Goal: Task Accomplishment & Management: Use online tool/utility

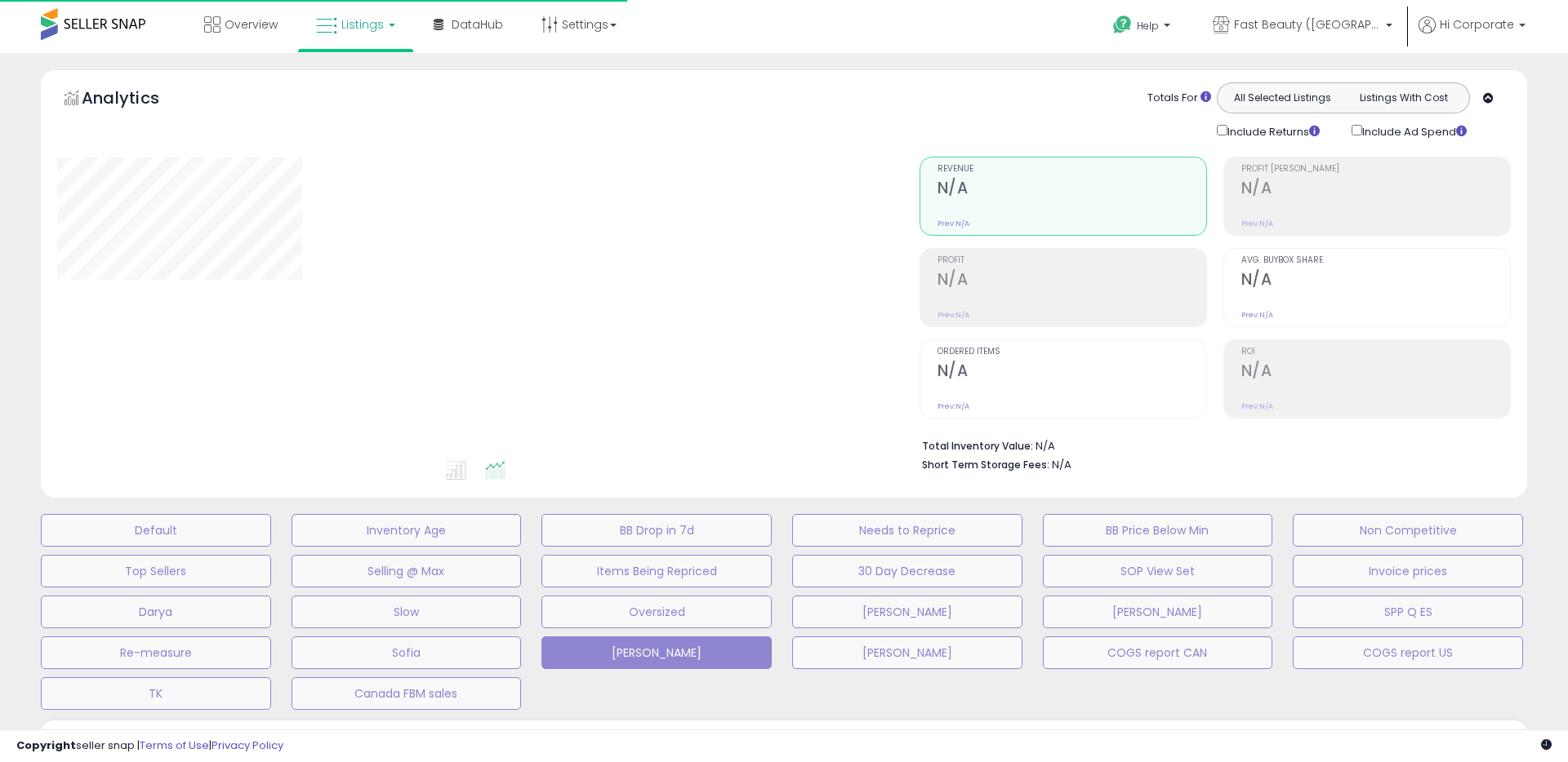
type input "**********"
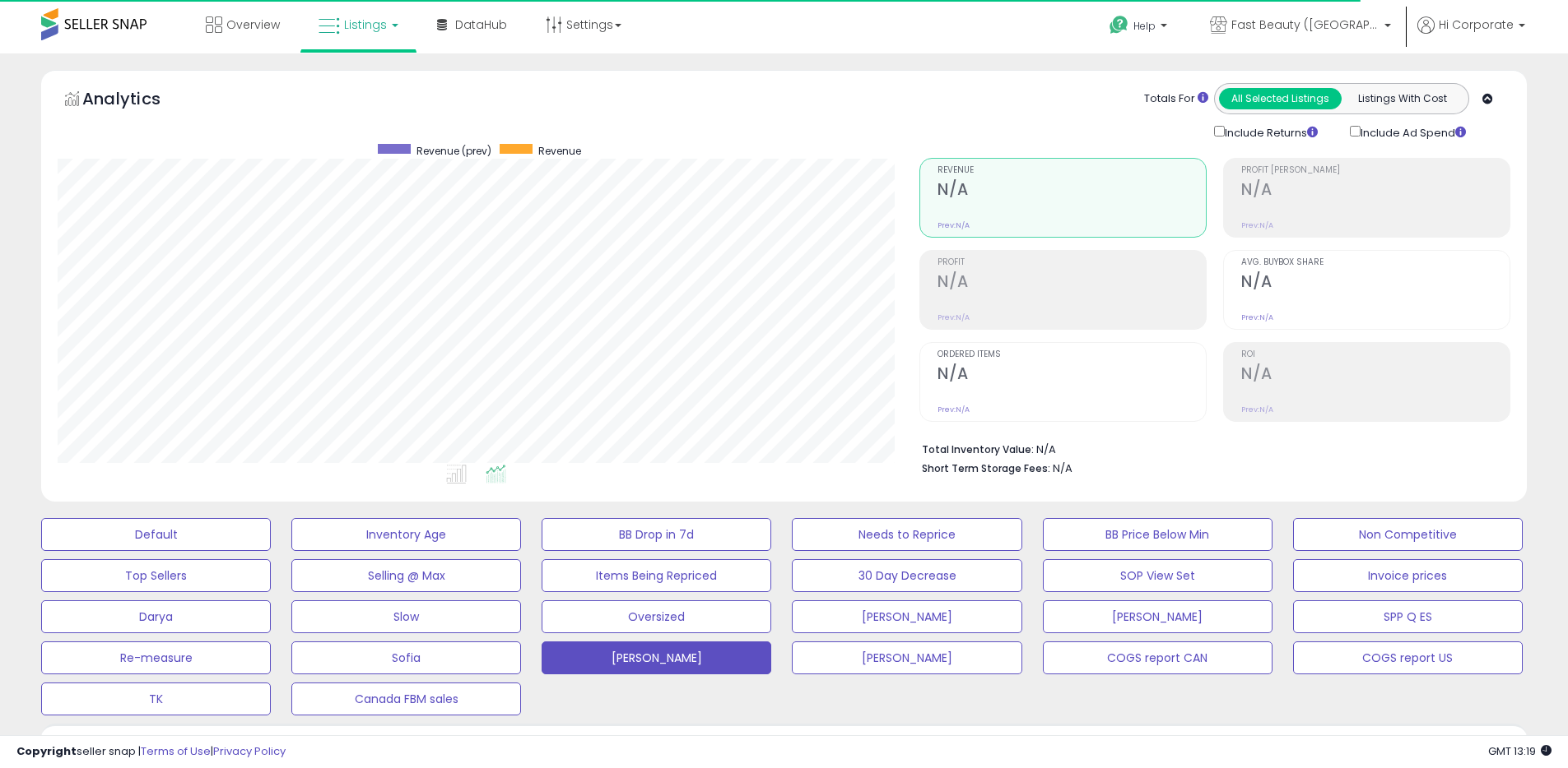
scroll to position [337, 862]
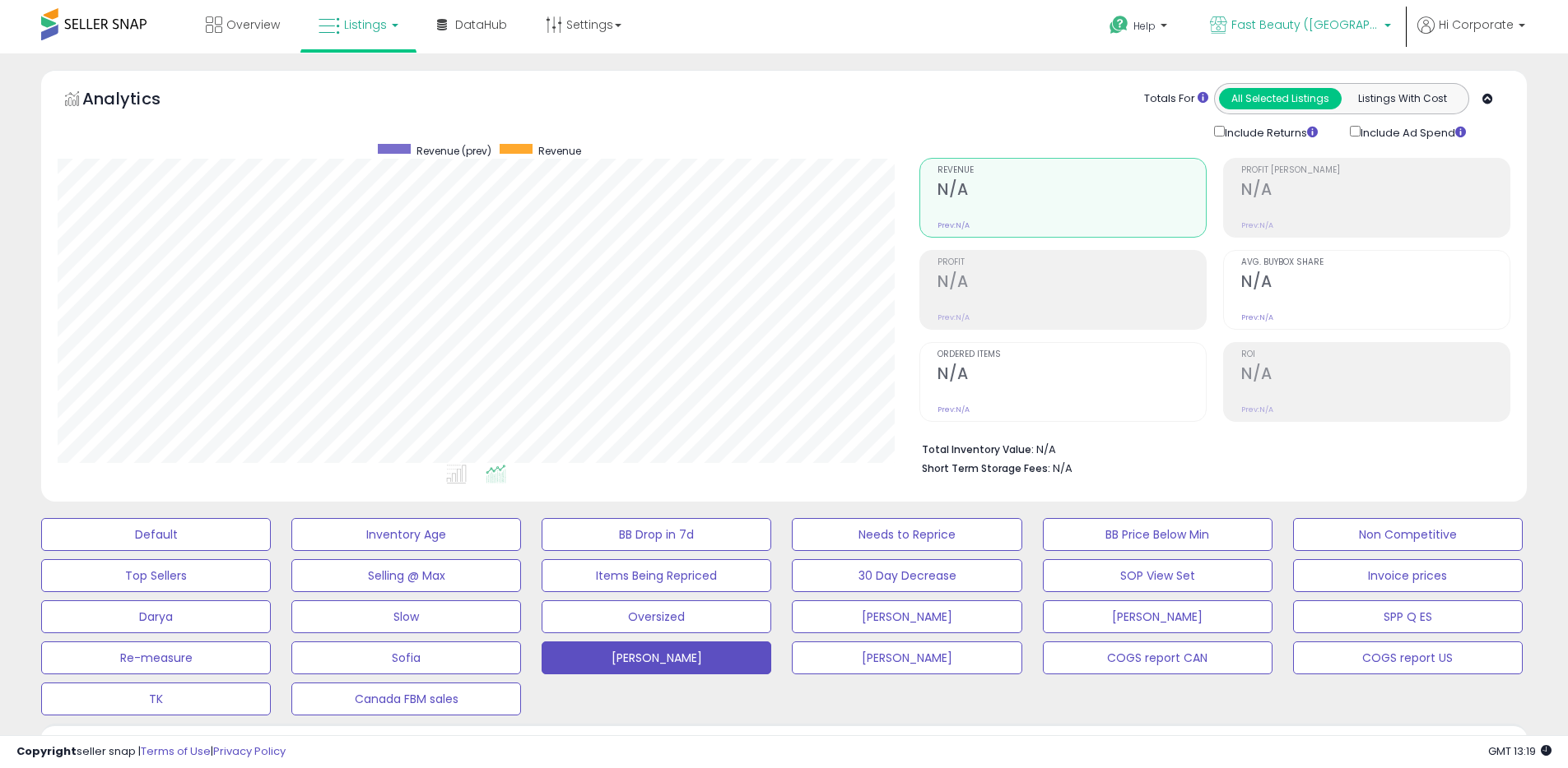
click at [1326, 11] on link "Fast Beauty ([GEOGRAPHIC_DATA])" at bounding box center [1300, 27] width 206 height 54
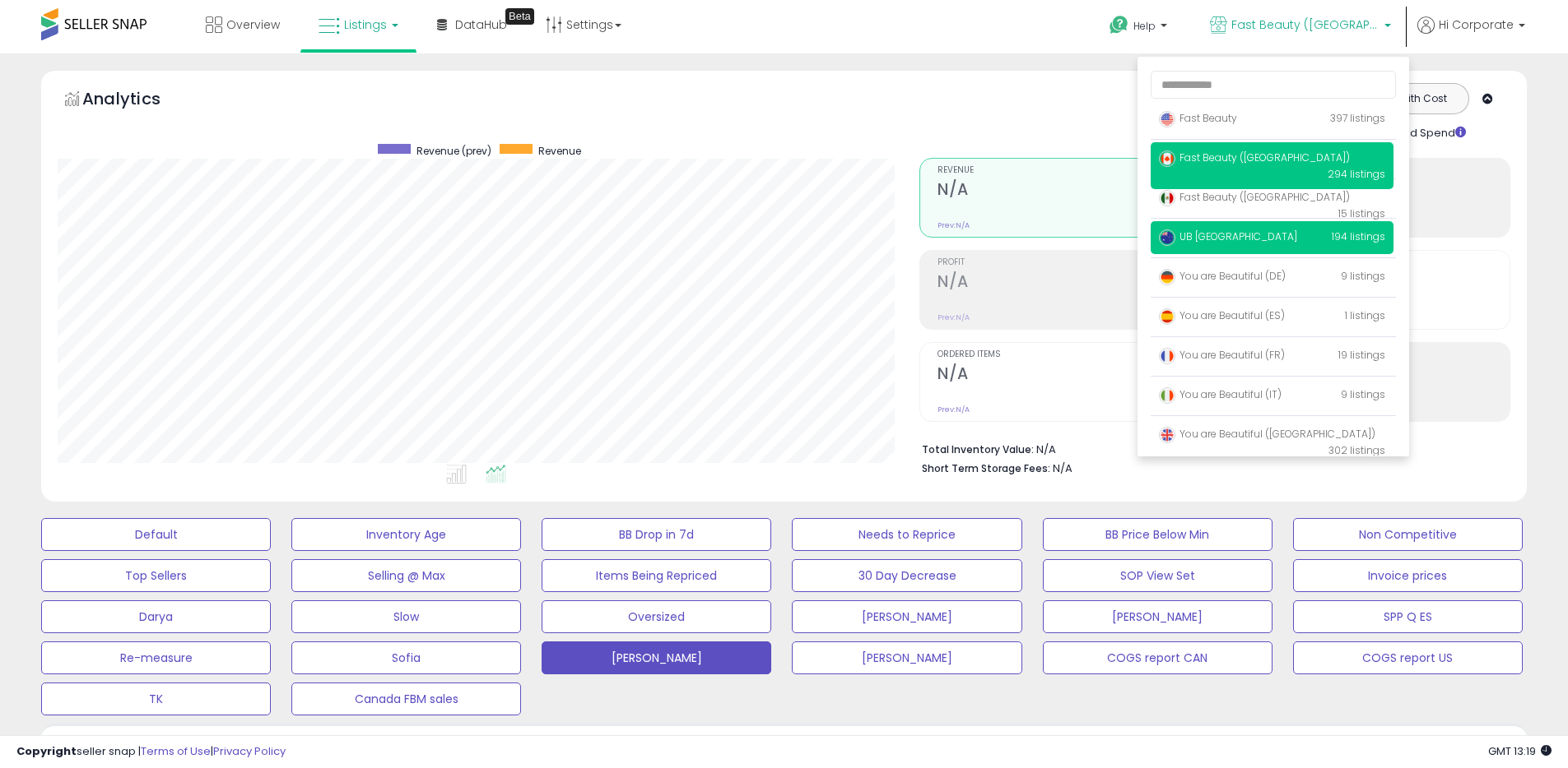
click at [1207, 243] on p "UB Australia 194 listings" at bounding box center [1272, 237] width 242 height 33
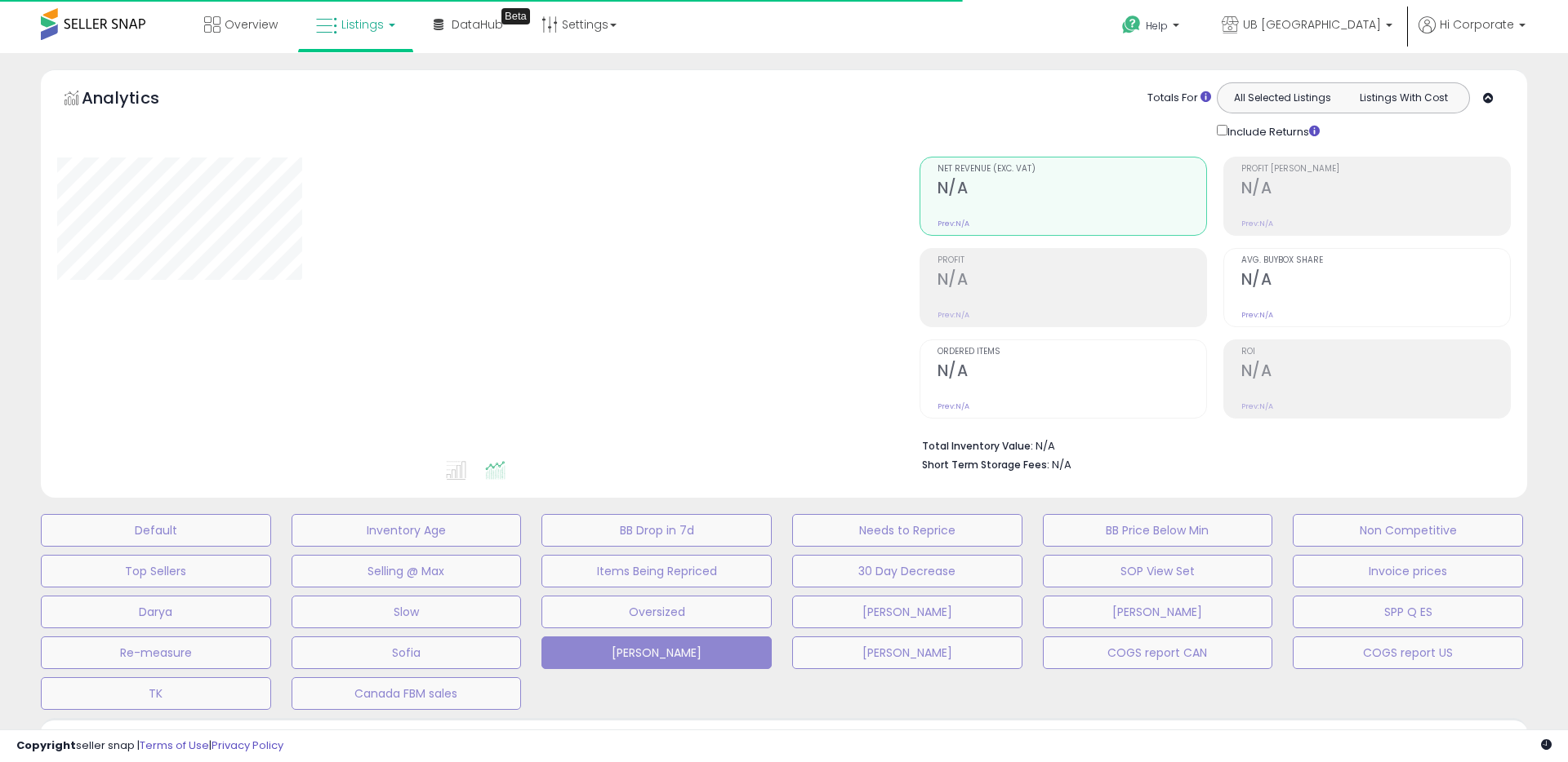
type input "**********"
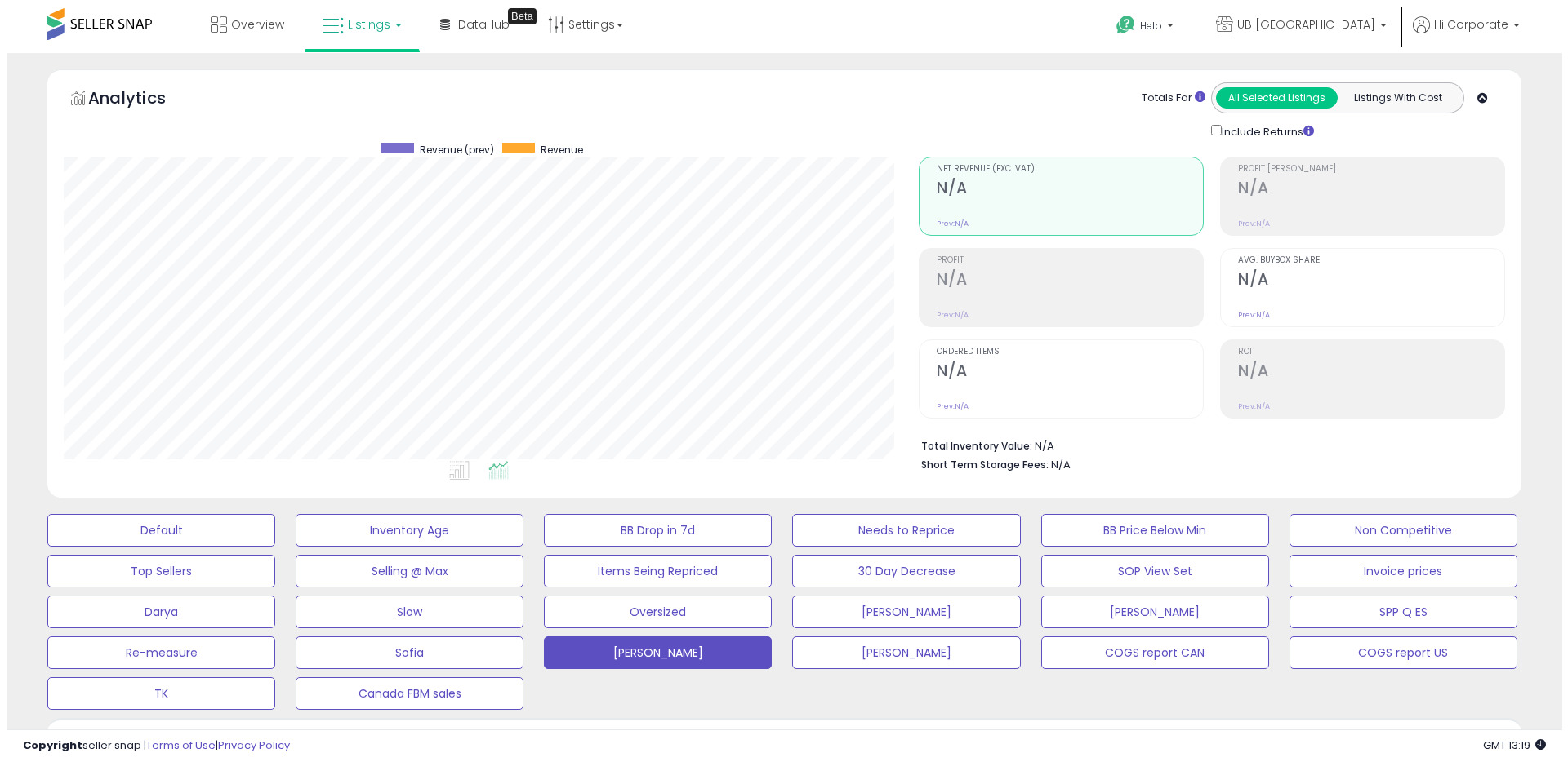
scroll to position [334, 855]
click at [200, 531] on button "Default" at bounding box center [155, 530] width 228 height 32
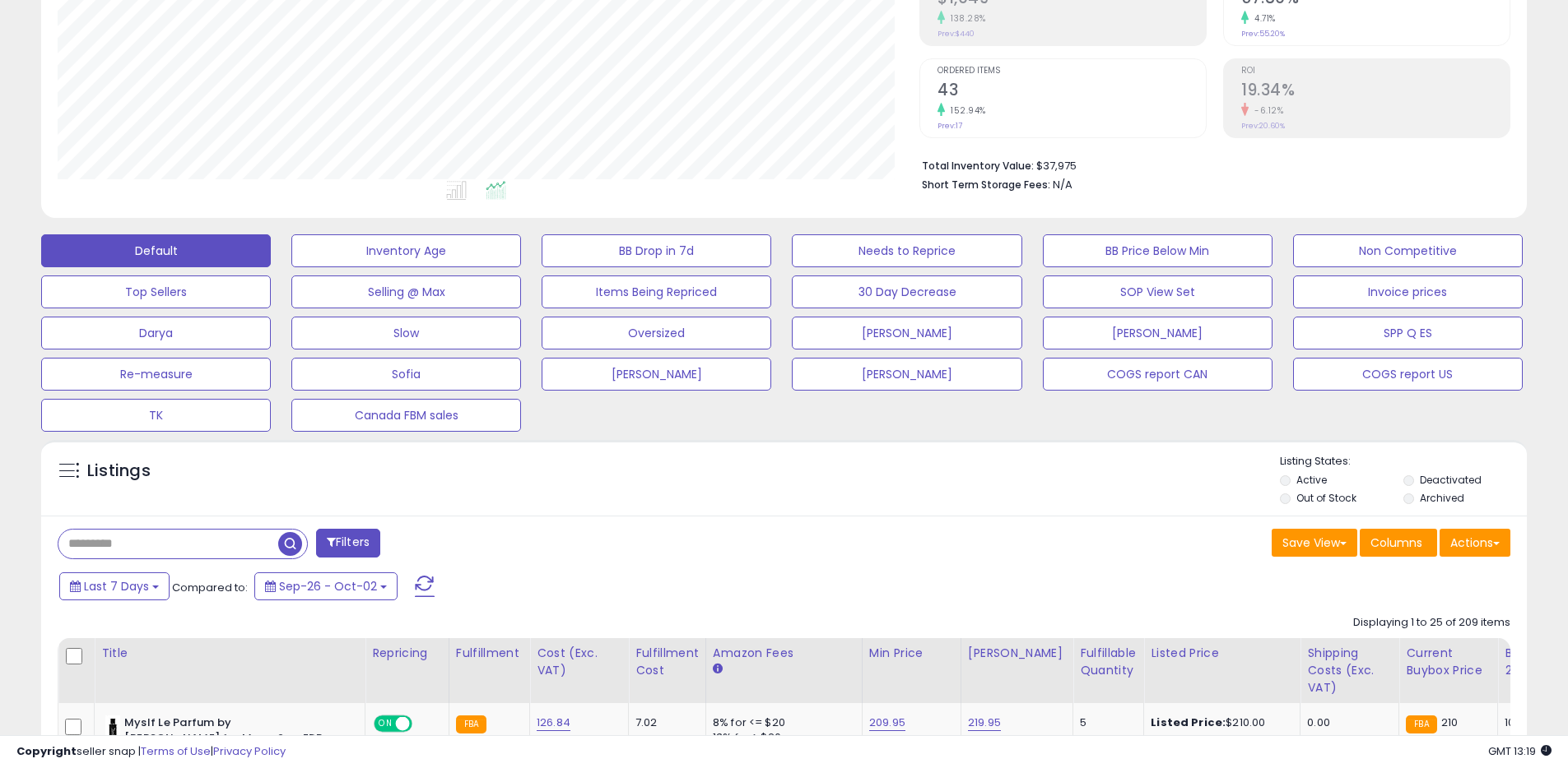
click at [1447, 503] on label "Archived" at bounding box center [1441, 498] width 44 height 14
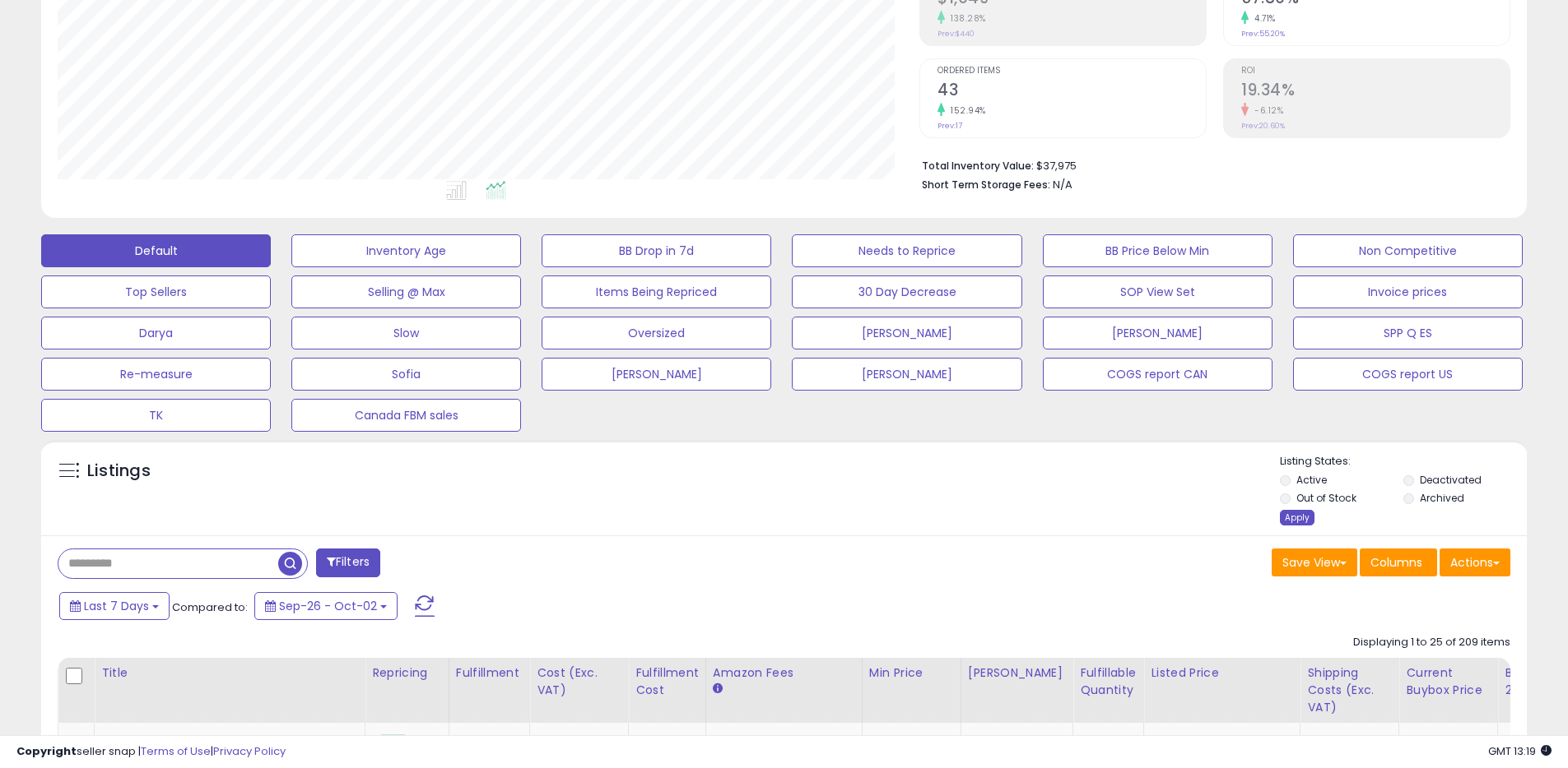
click at [1305, 514] on div "Apply" at bounding box center [1297, 517] width 34 height 16
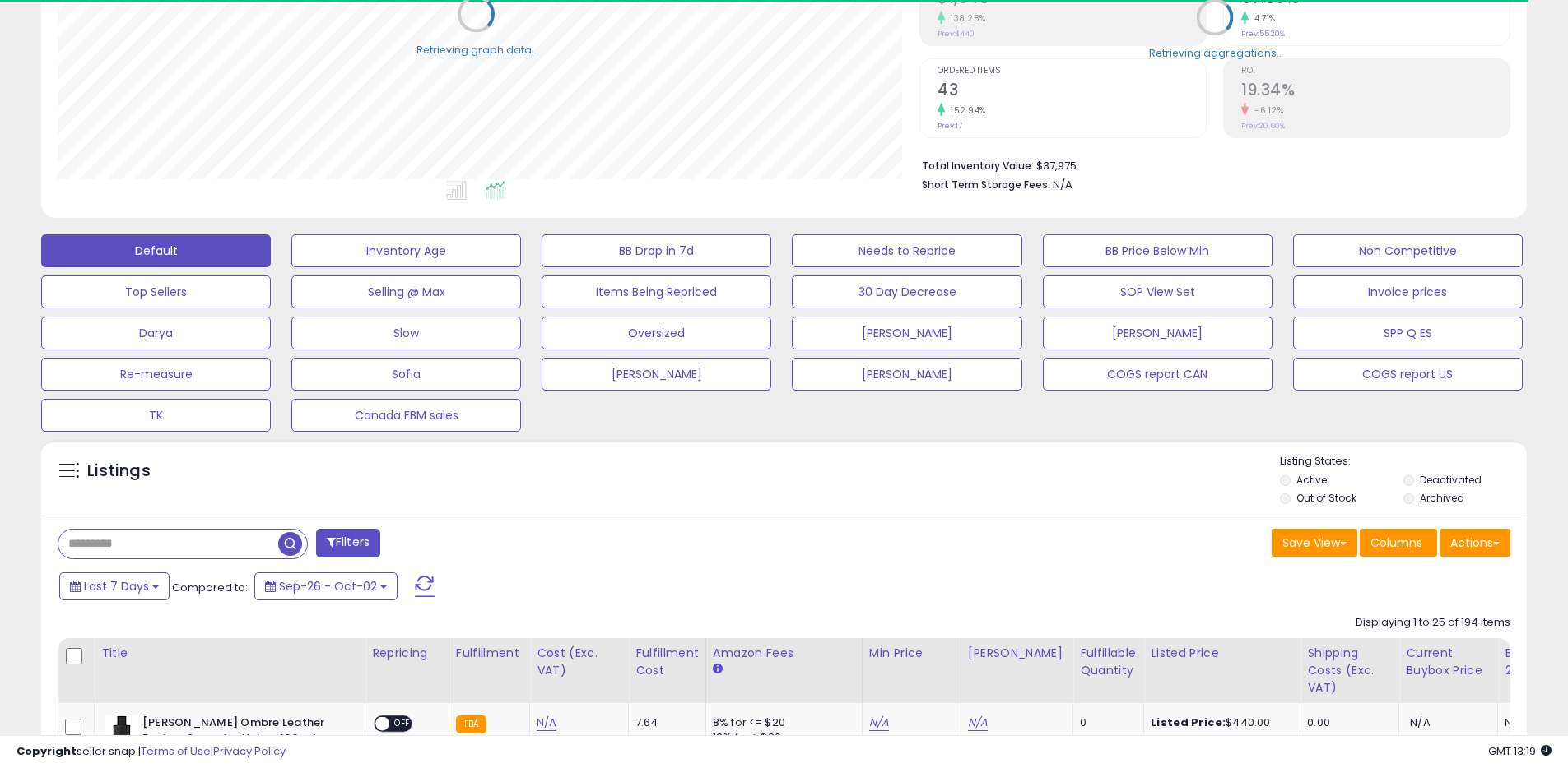
scroll to position [822289, 822278]
click at [1497, 543] on span at bounding box center [1497, 544] width 7 height 3
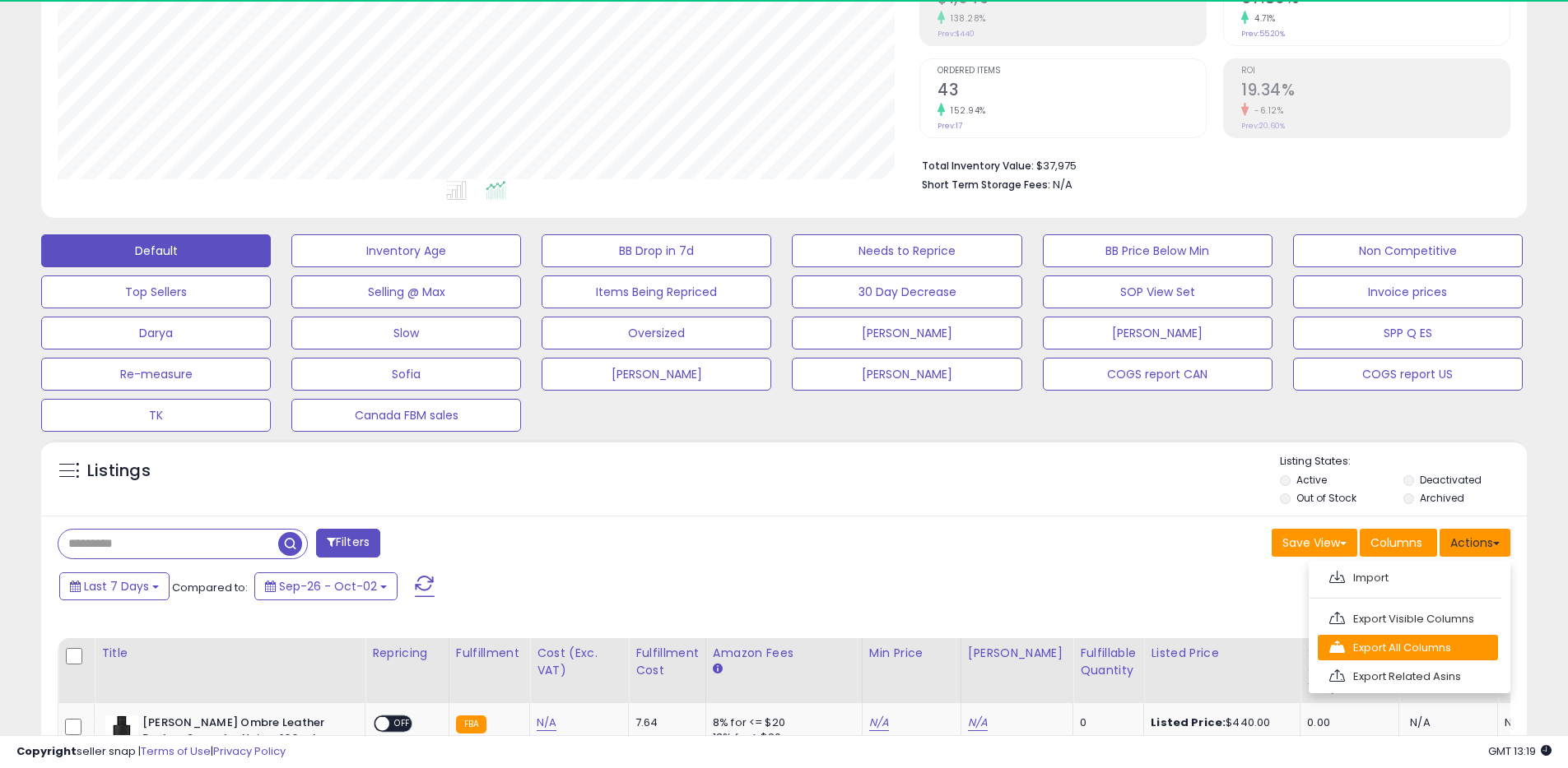
scroll to position [337, 862]
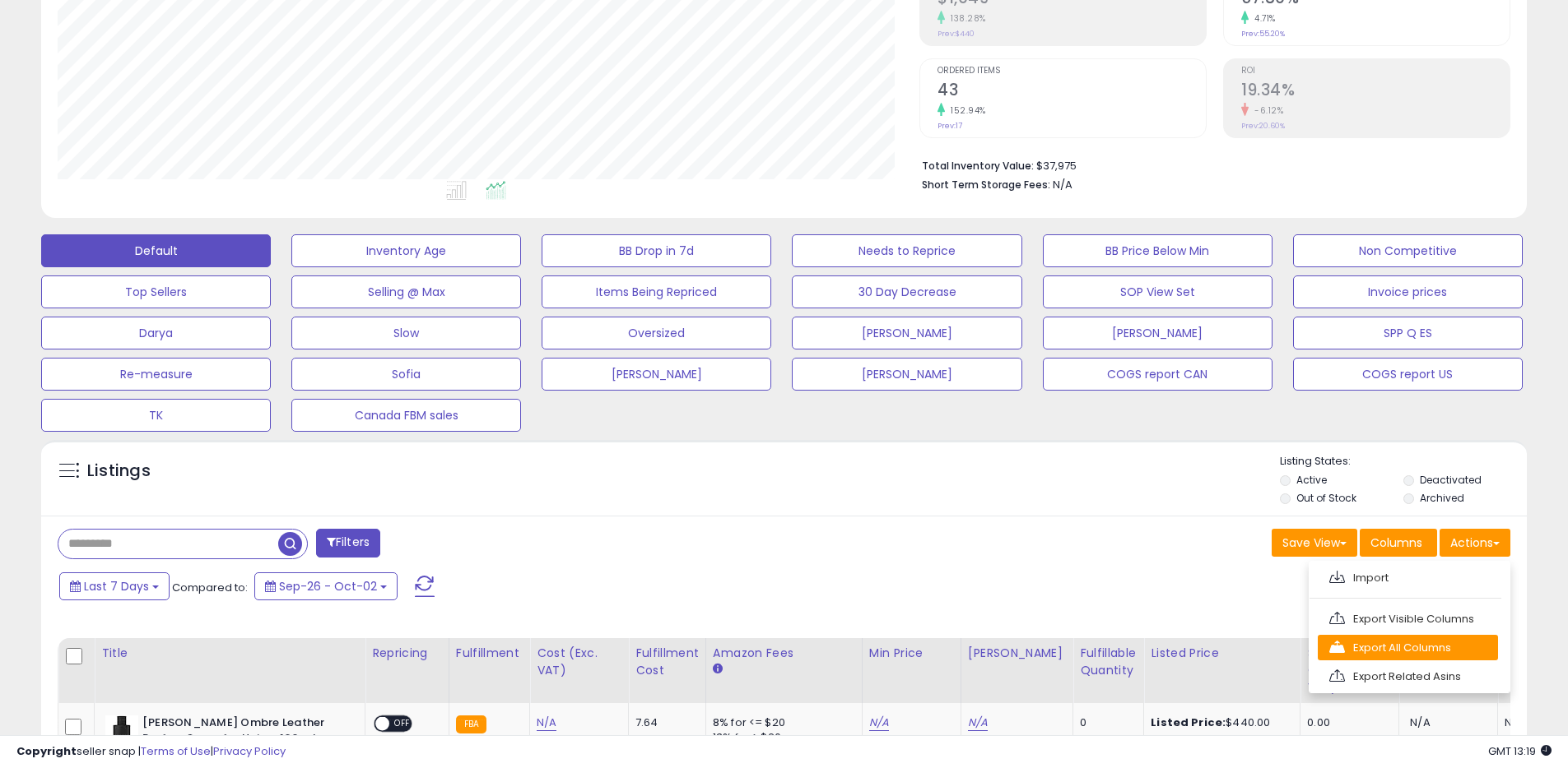
click at [1384, 640] on link "Export All Columns" at bounding box center [1408, 647] width 180 height 25
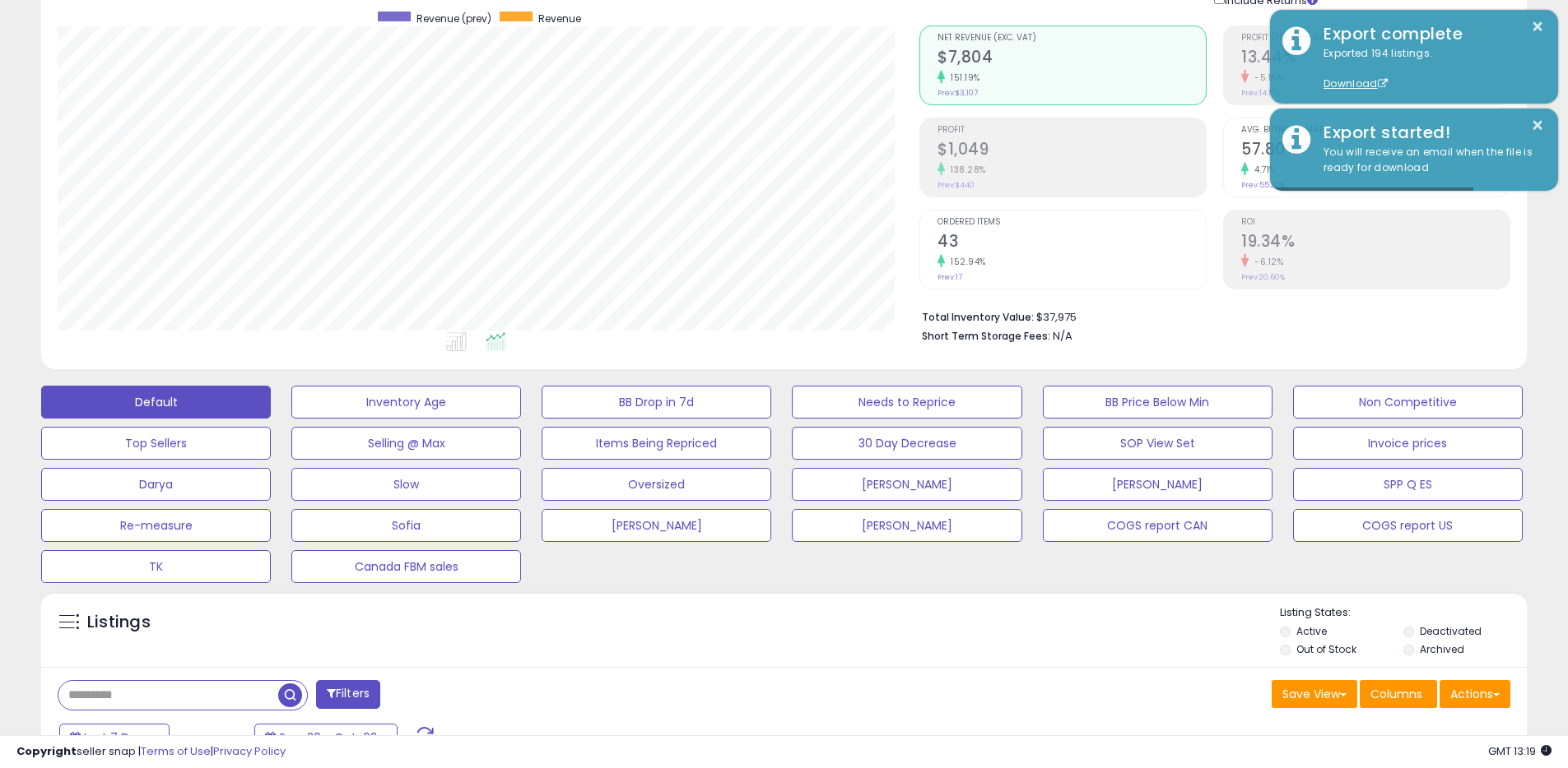
scroll to position [0, 0]
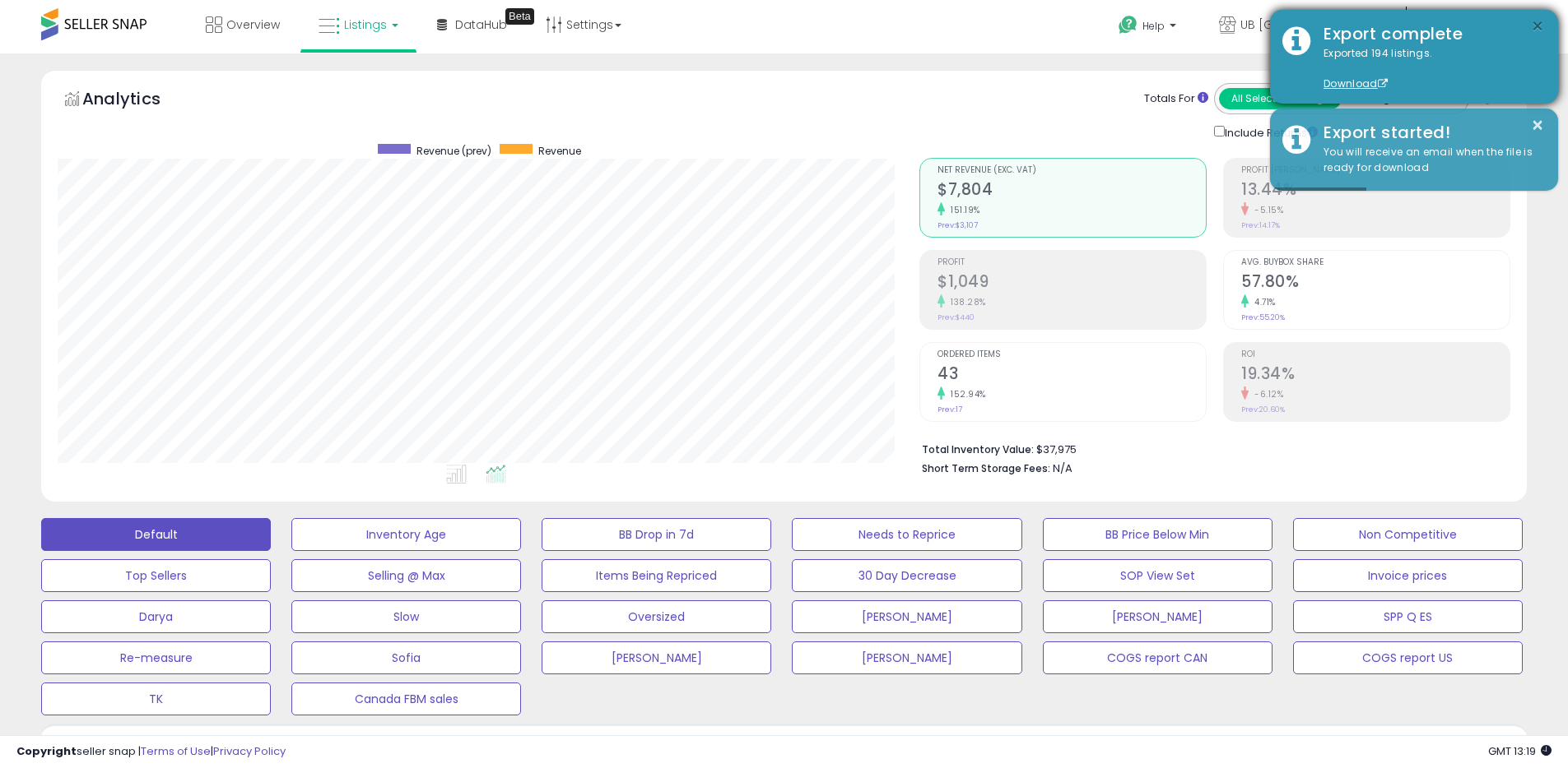
click at [1539, 30] on button "×" at bounding box center [1538, 27] width 13 height 21
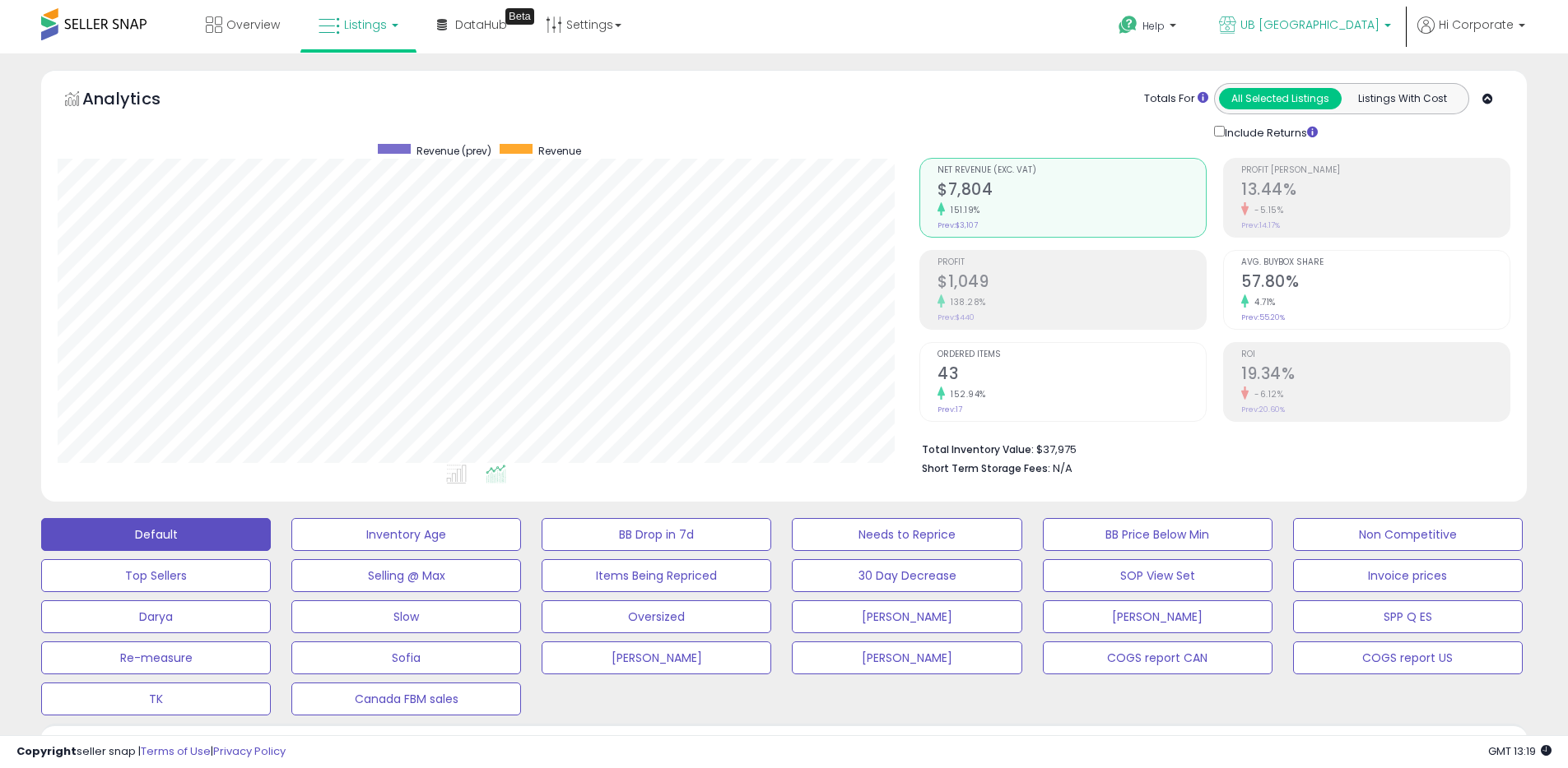
click at [1289, 30] on link "UB [GEOGRAPHIC_DATA]" at bounding box center [1305, 27] width 196 height 54
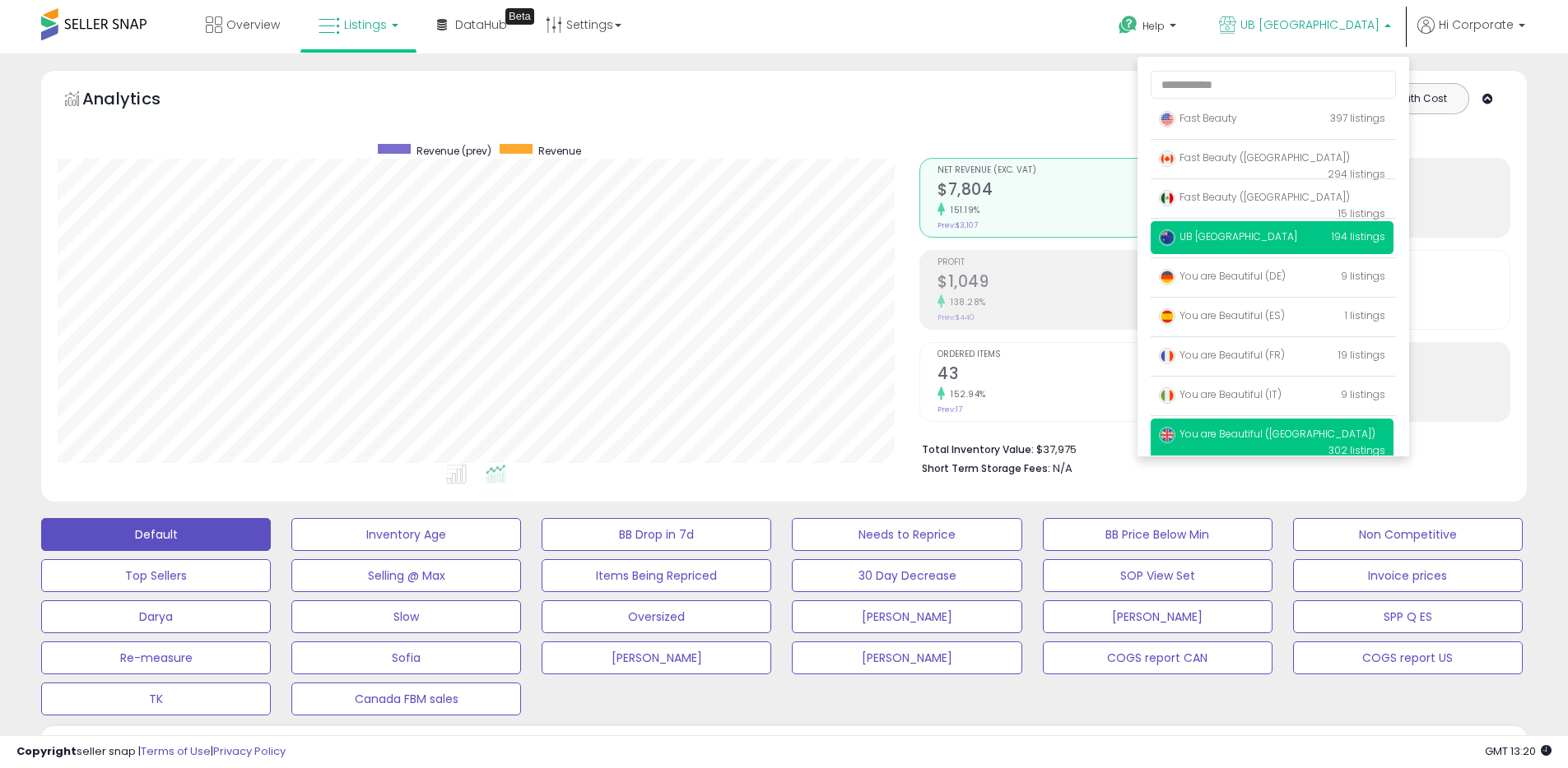
click at [1208, 427] on span "You are Beautiful ([GEOGRAPHIC_DATA])" at bounding box center [1267, 433] width 216 height 14
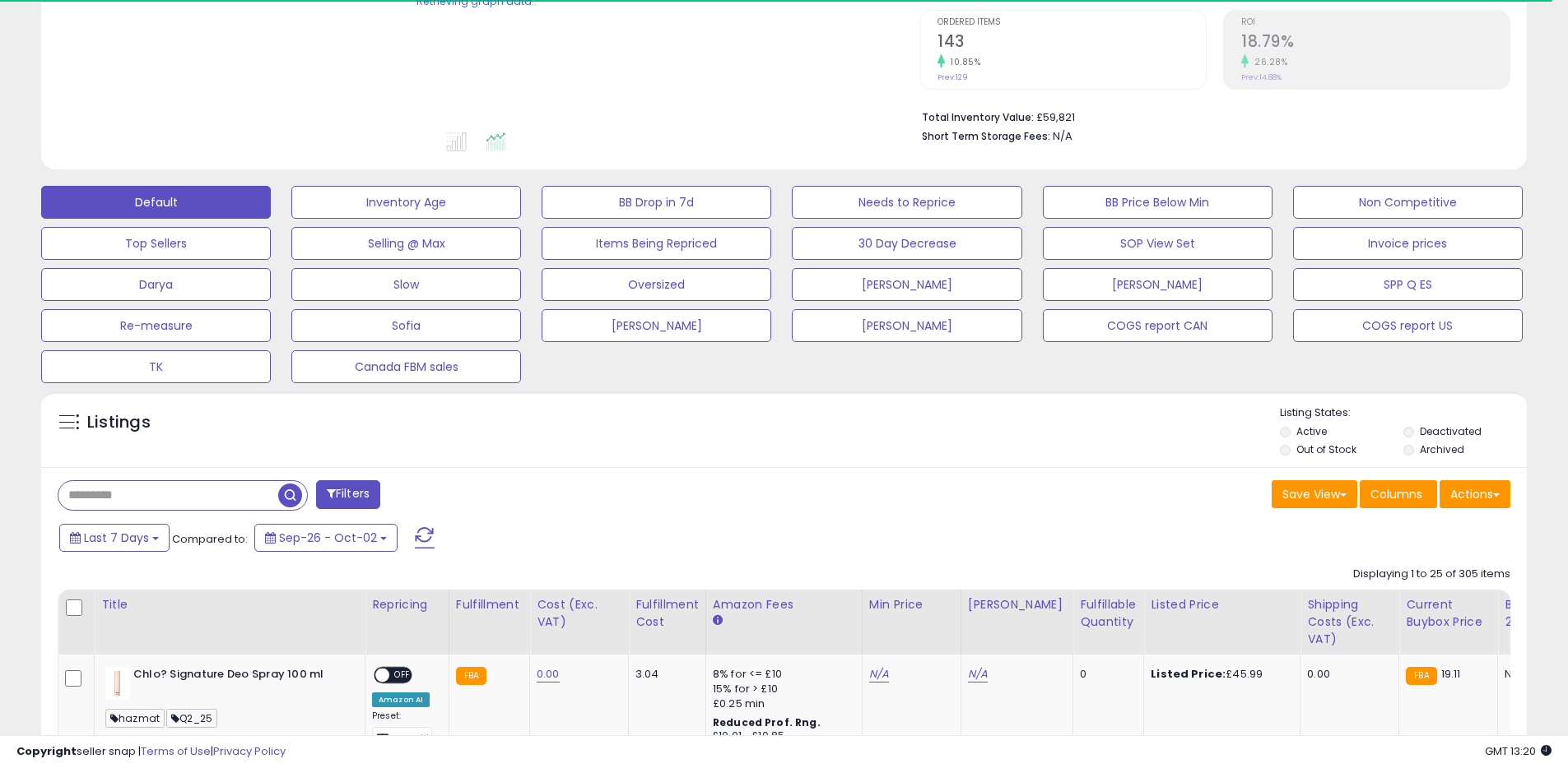
scroll to position [334, 0]
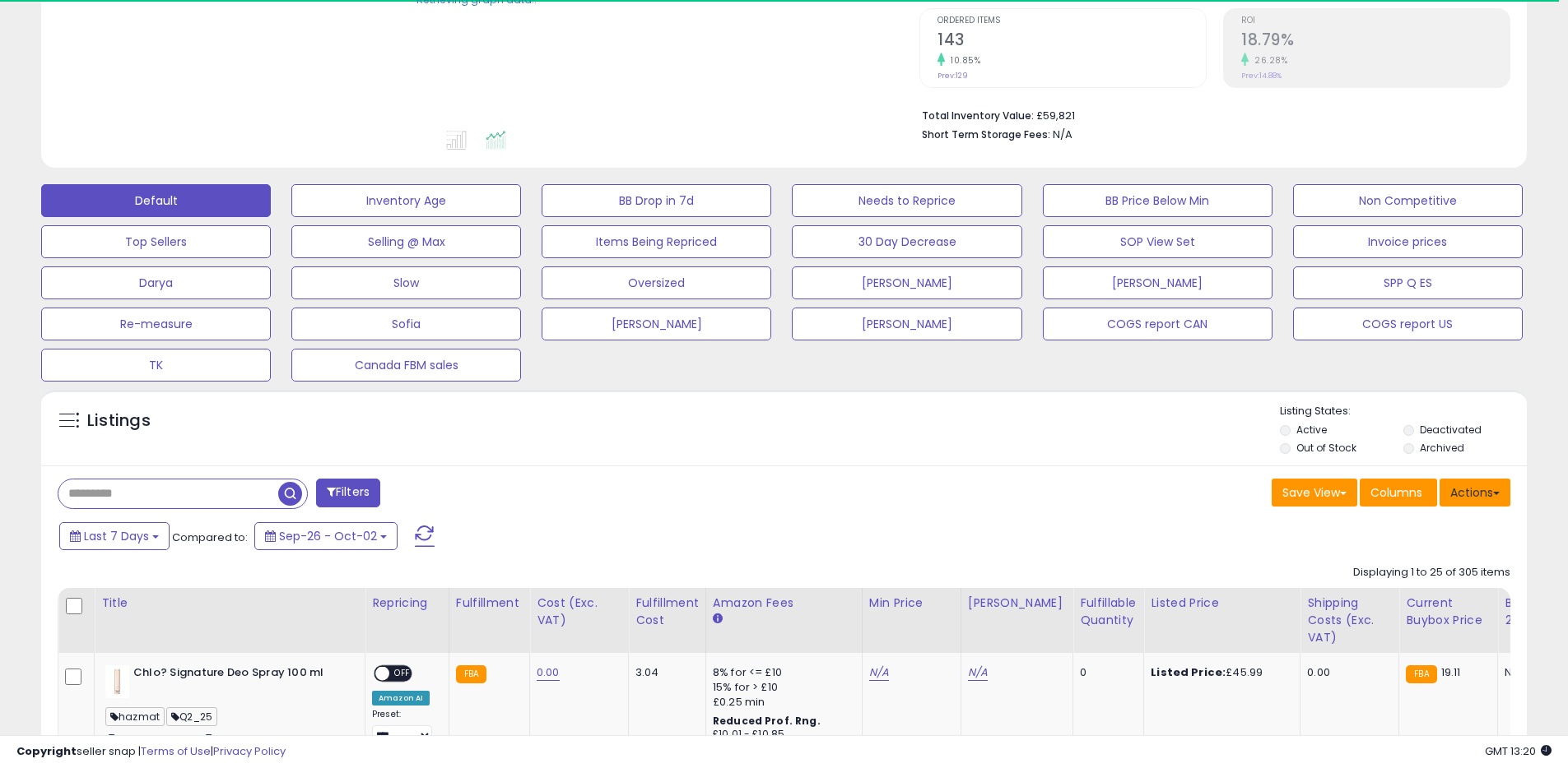
click at [1453, 488] on button "Actions" at bounding box center [1475, 492] width 70 height 28
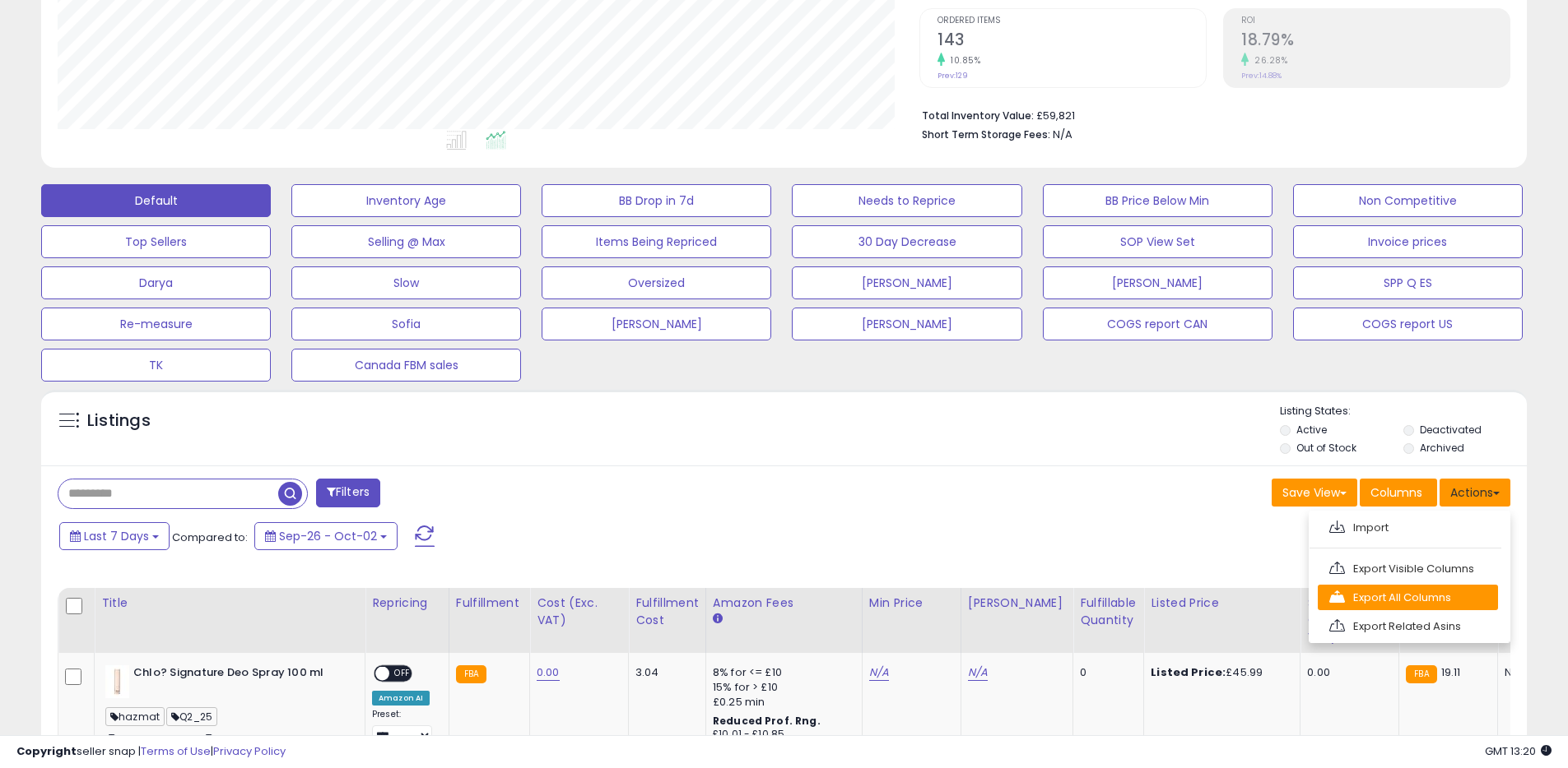
scroll to position [337, 862]
click at [1351, 592] on link "Export All Columns" at bounding box center [1408, 598] width 180 height 25
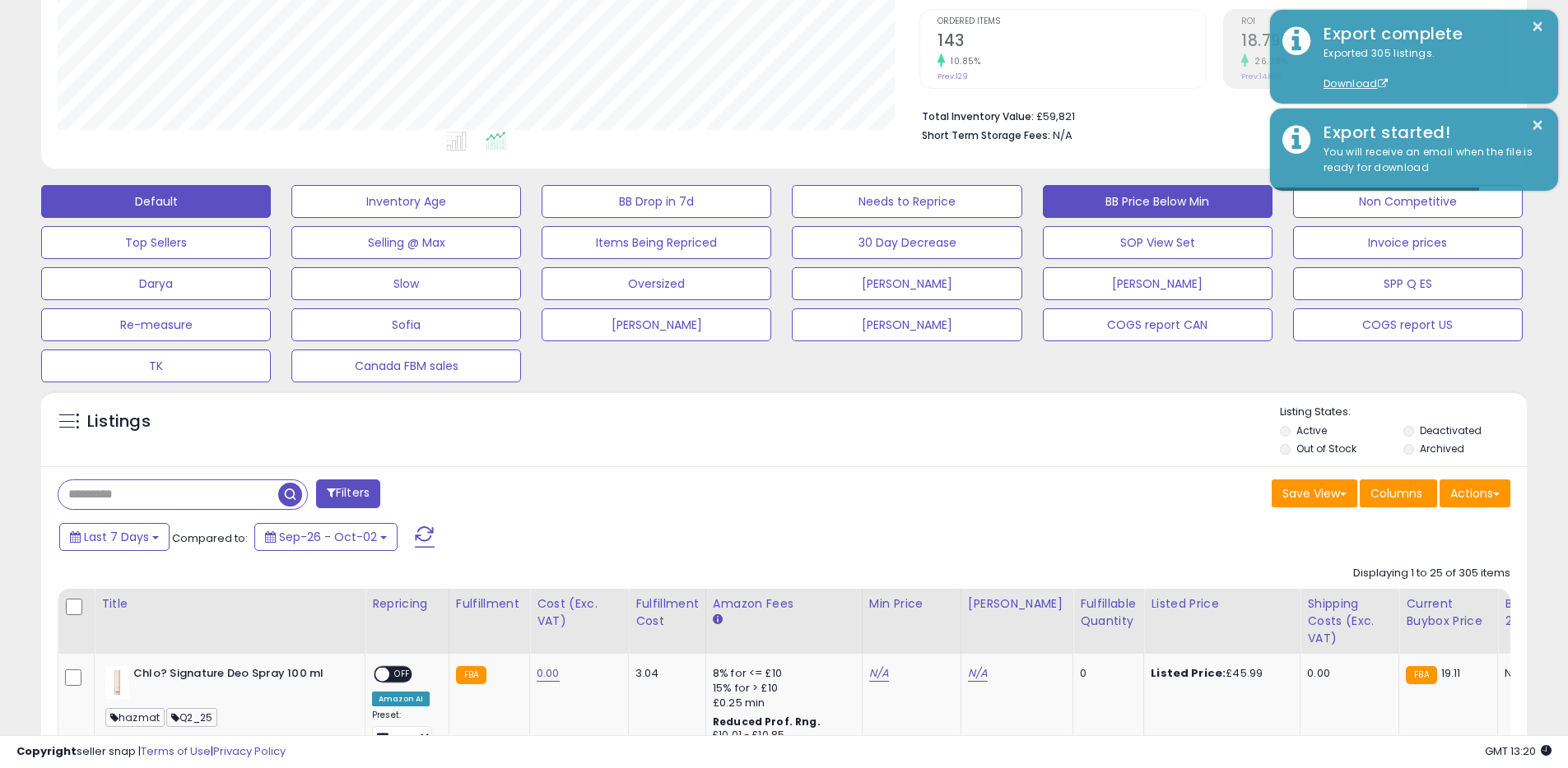
scroll to position [0, 0]
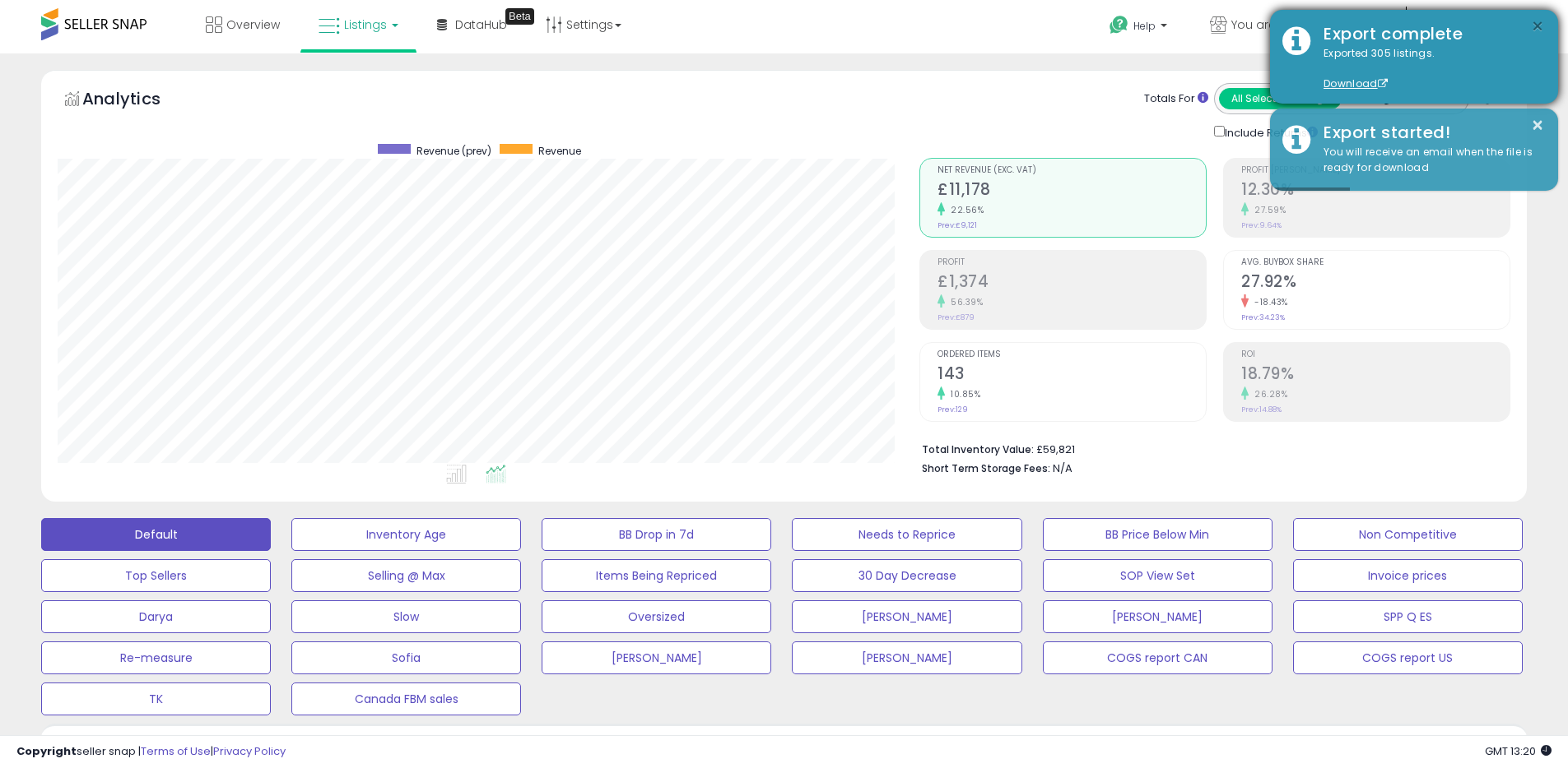
click at [1538, 29] on button "×" at bounding box center [1538, 27] width 13 height 21
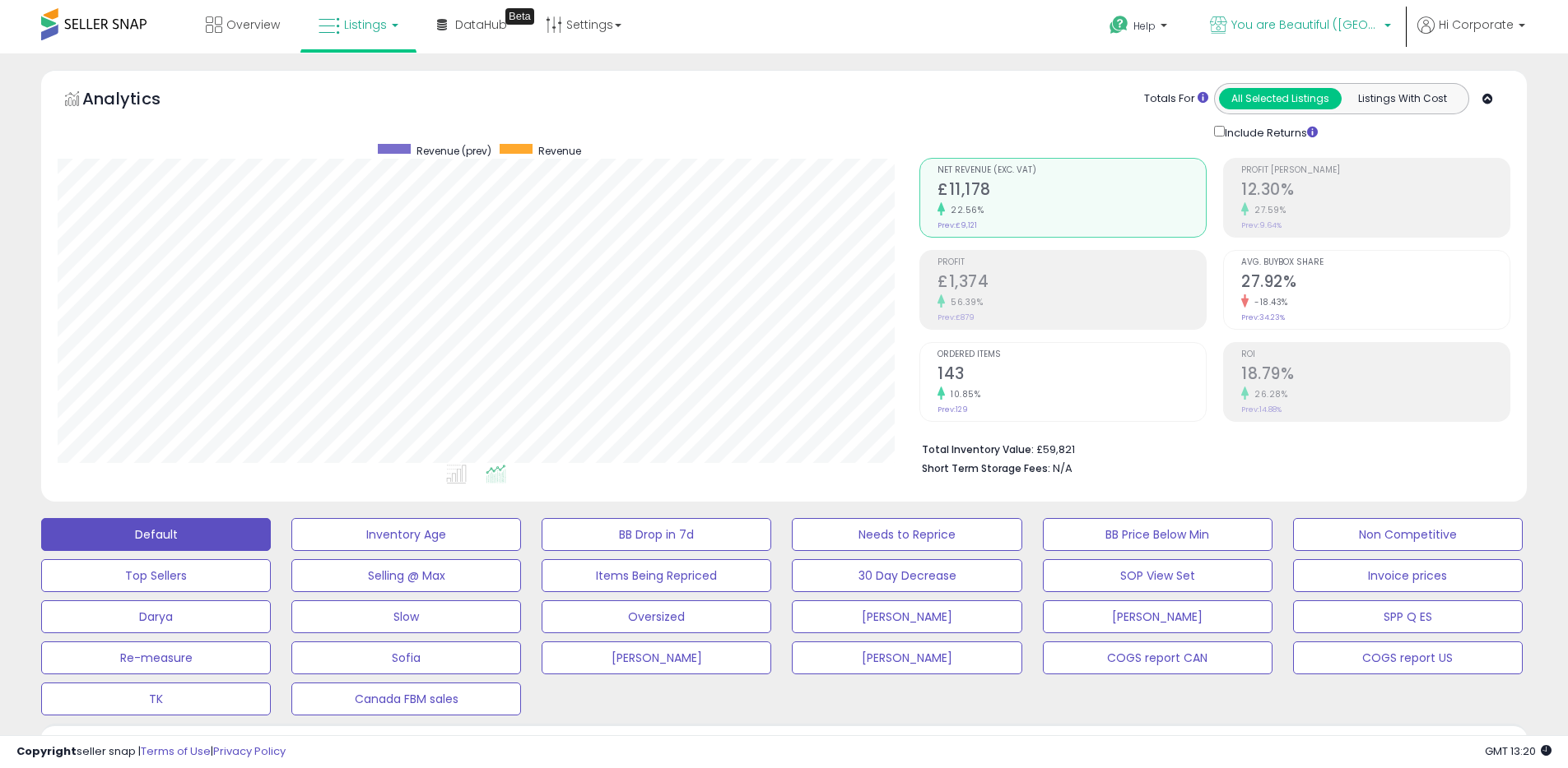
click at [1257, 23] on p "You are Beautiful ([GEOGRAPHIC_DATA])" at bounding box center [1300, 27] width 181 height 21
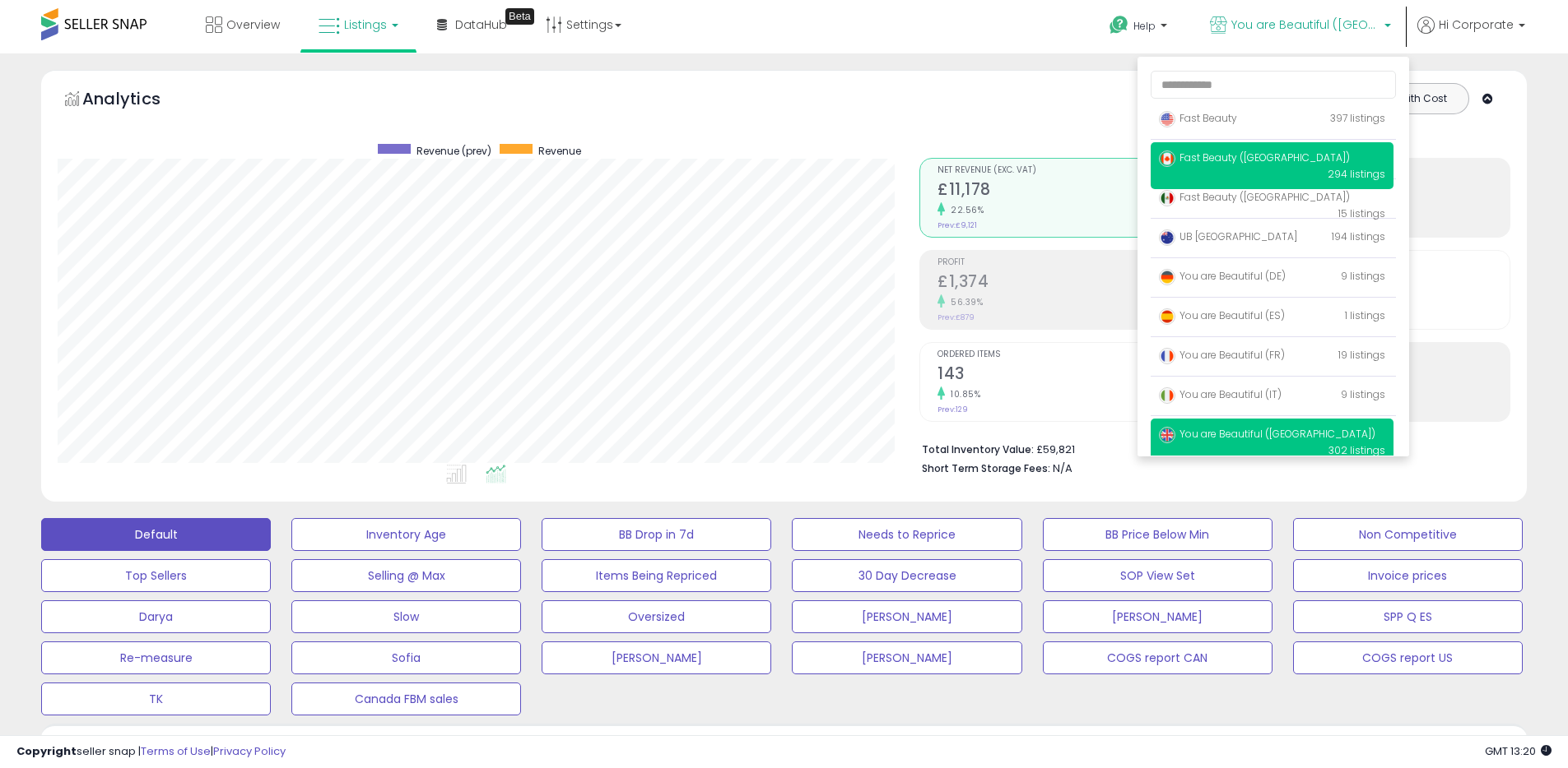
click at [1211, 153] on span "Fast Beauty ([GEOGRAPHIC_DATA])" at bounding box center [1254, 158] width 191 height 14
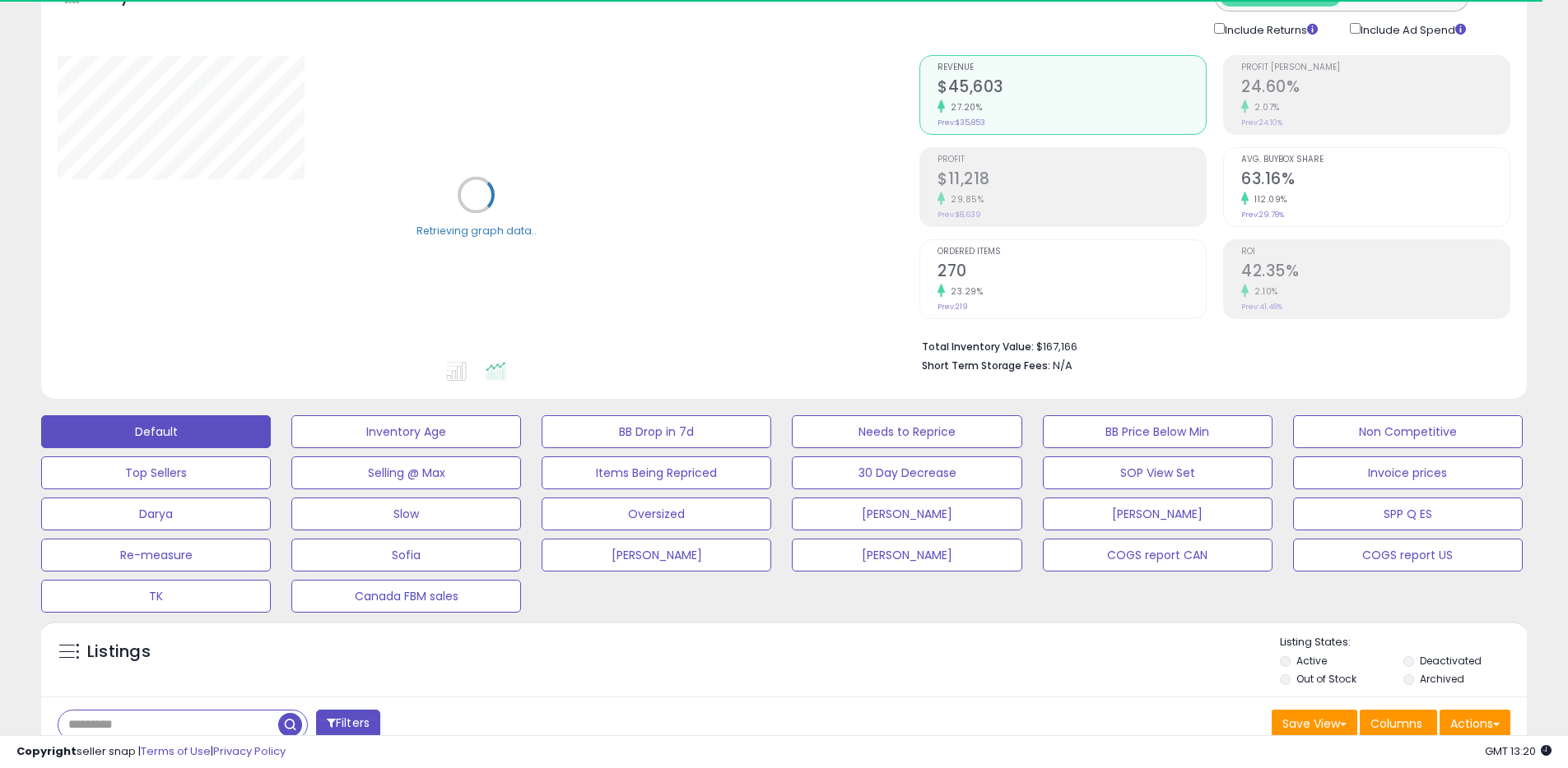
scroll to position [443, 0]
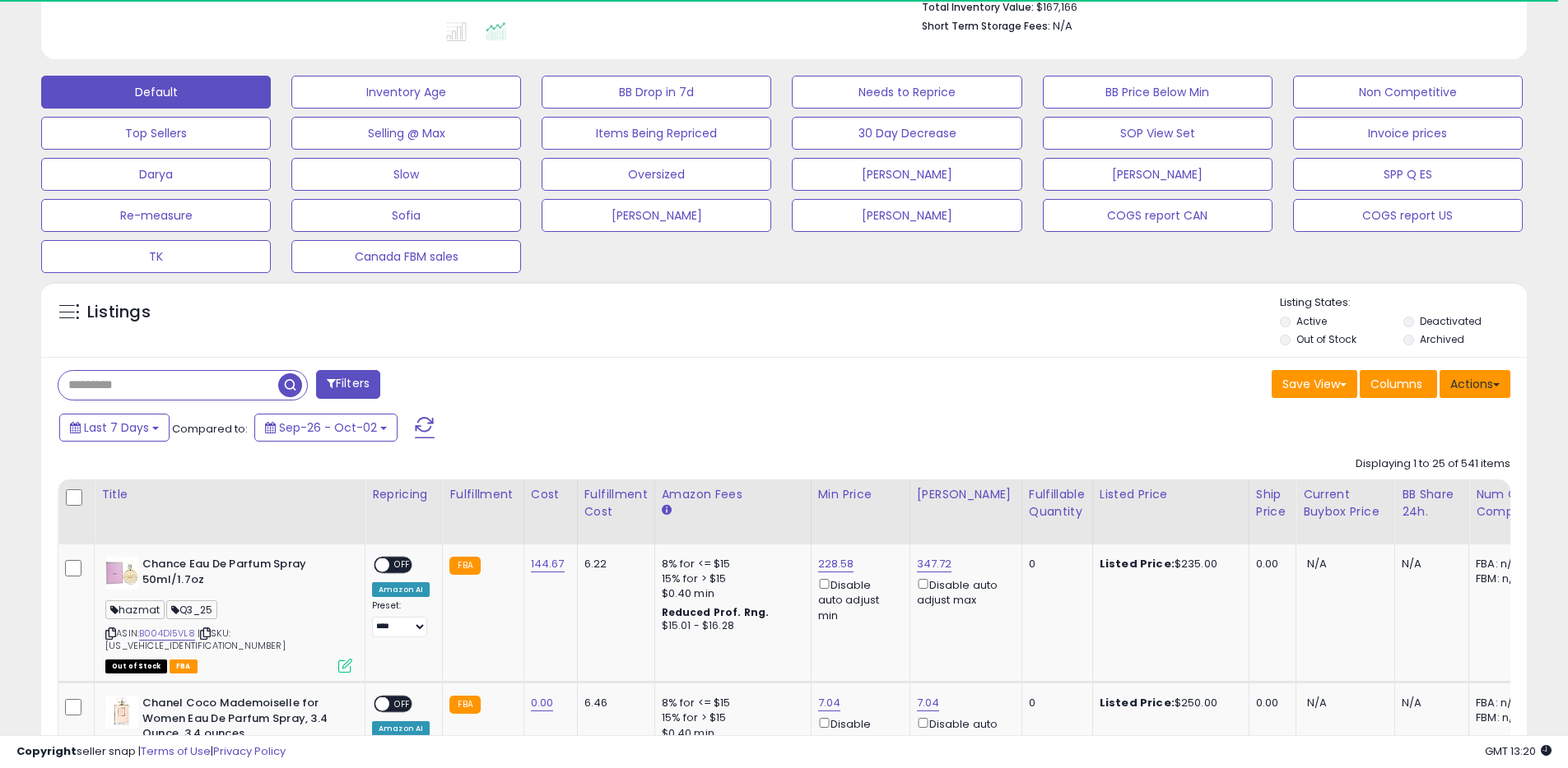
click at [1470, 376] on button "Actions" at bounding box center [1475, 384] width 70 height 28
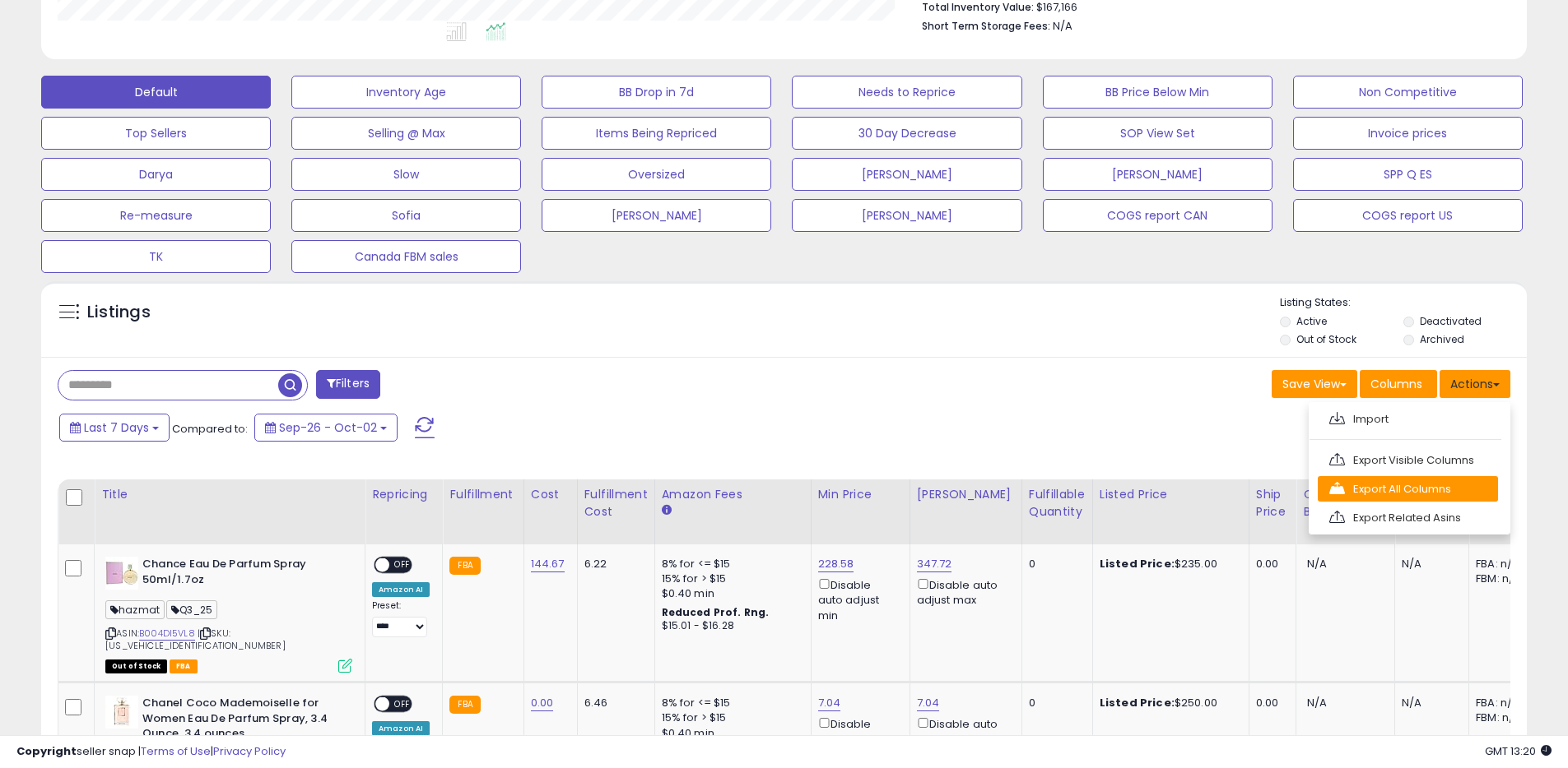
scroll to position [337, 862]
click at [1361, 482] on link "Export All Columns" at bounding box center [1408, 489] width 180 height 25
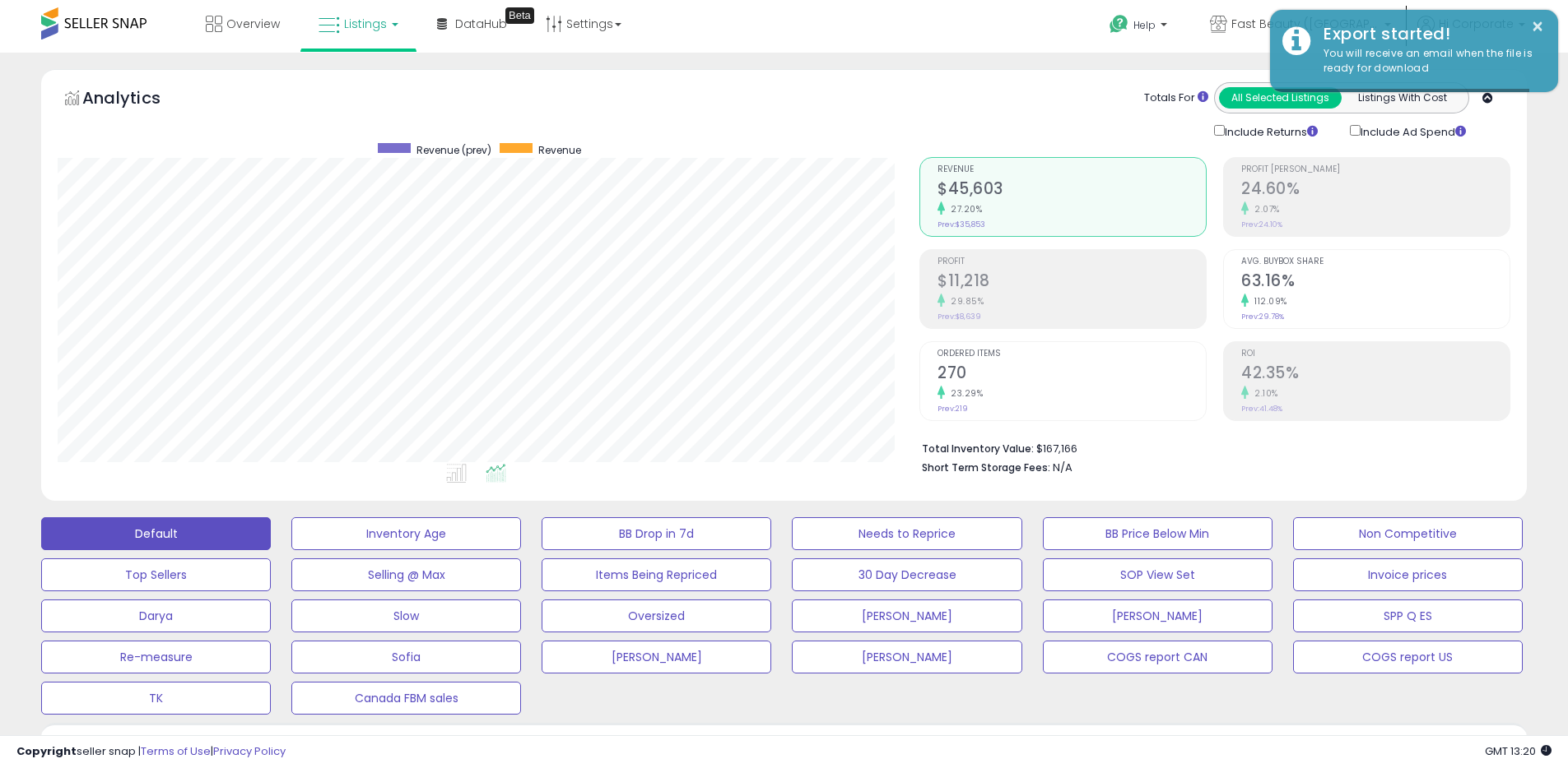
scroll to position [0, 0]
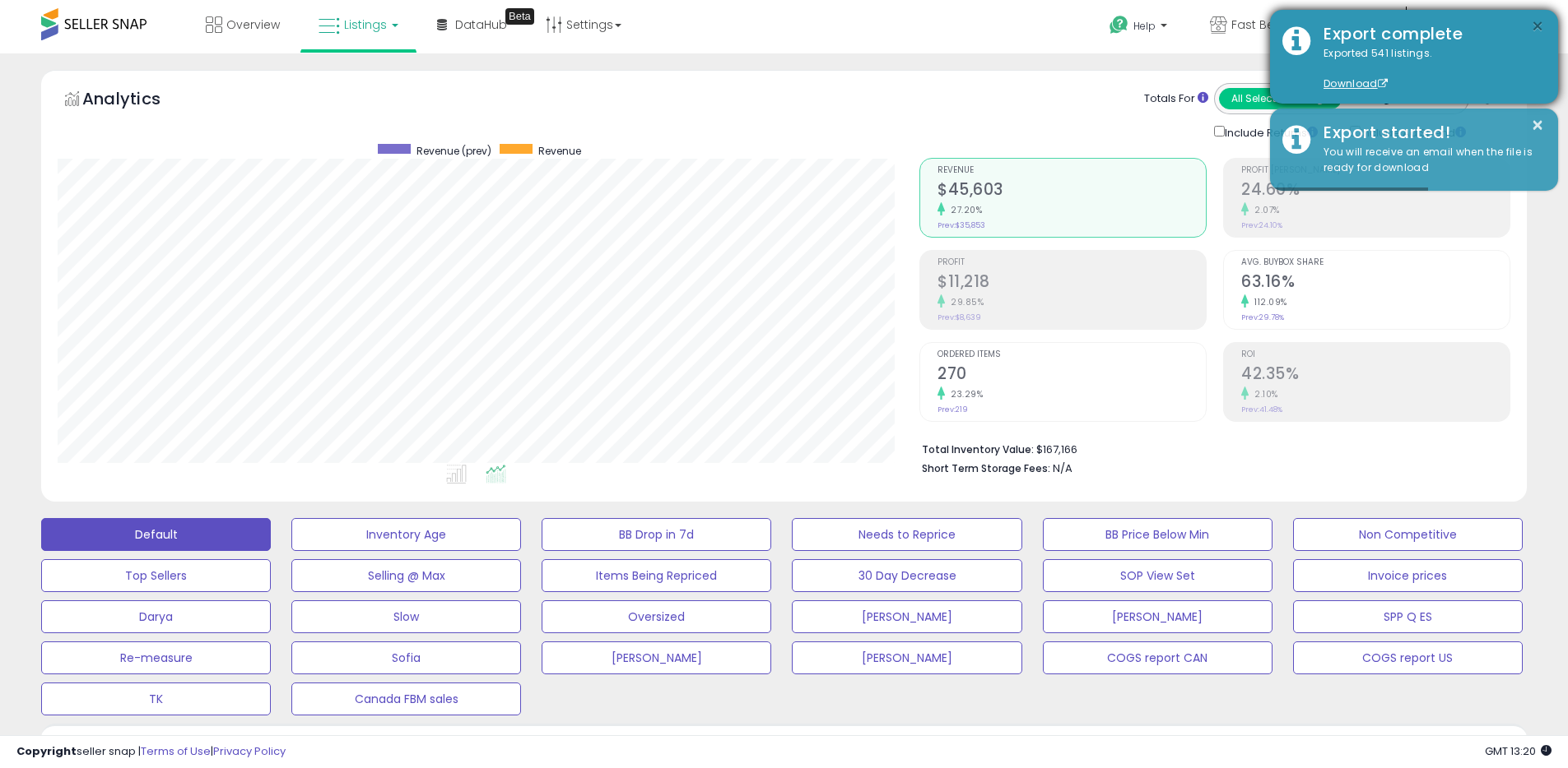
click at [1540, 23] on button "×" at bounding box center [1538, 27] width 13 height 21
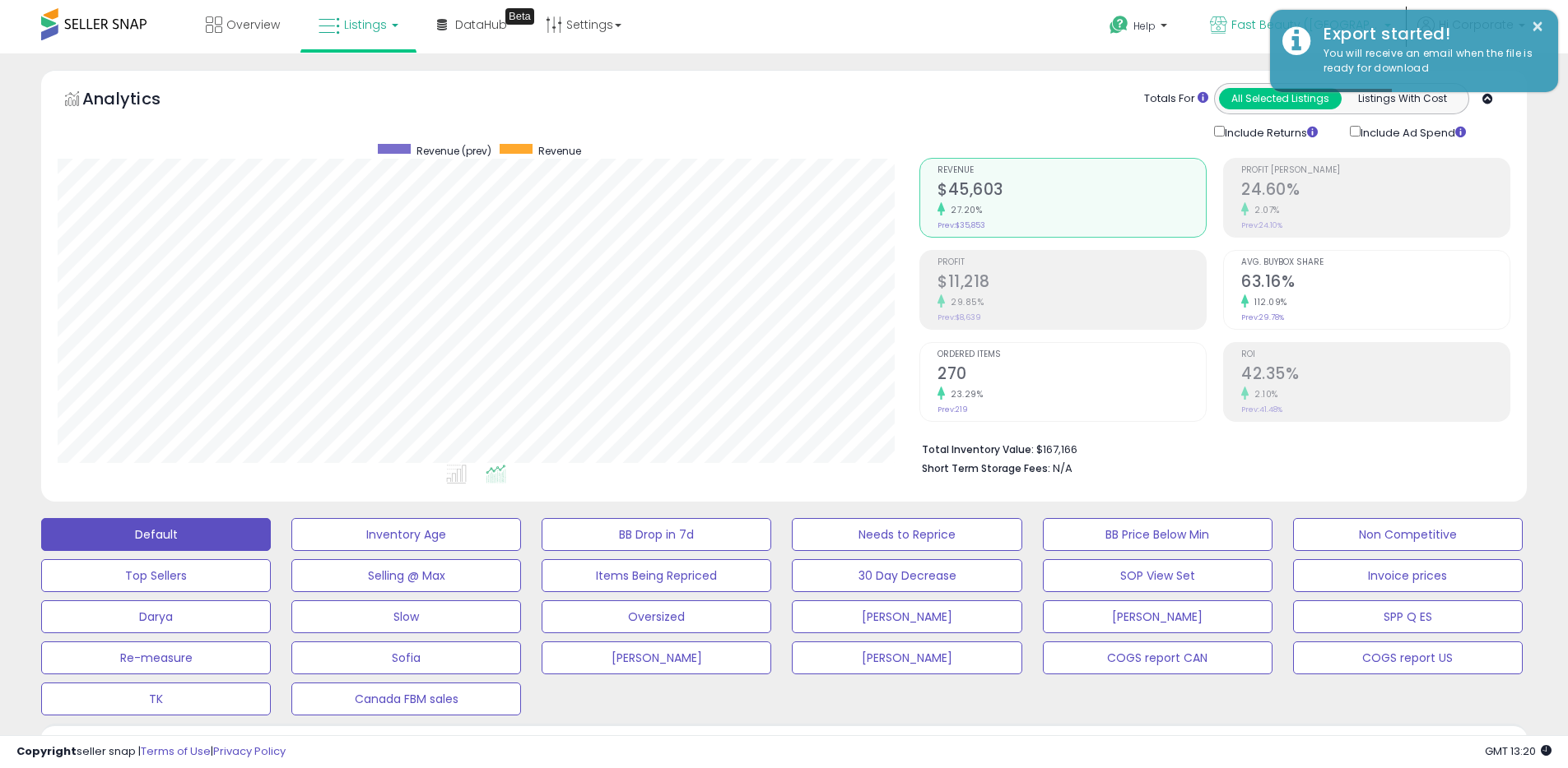
click at [1232, 26] on link "Fast Beauty ([GEOGRAPHIC_DATA])" at bounding box center [1300, 27] width 206 height 54
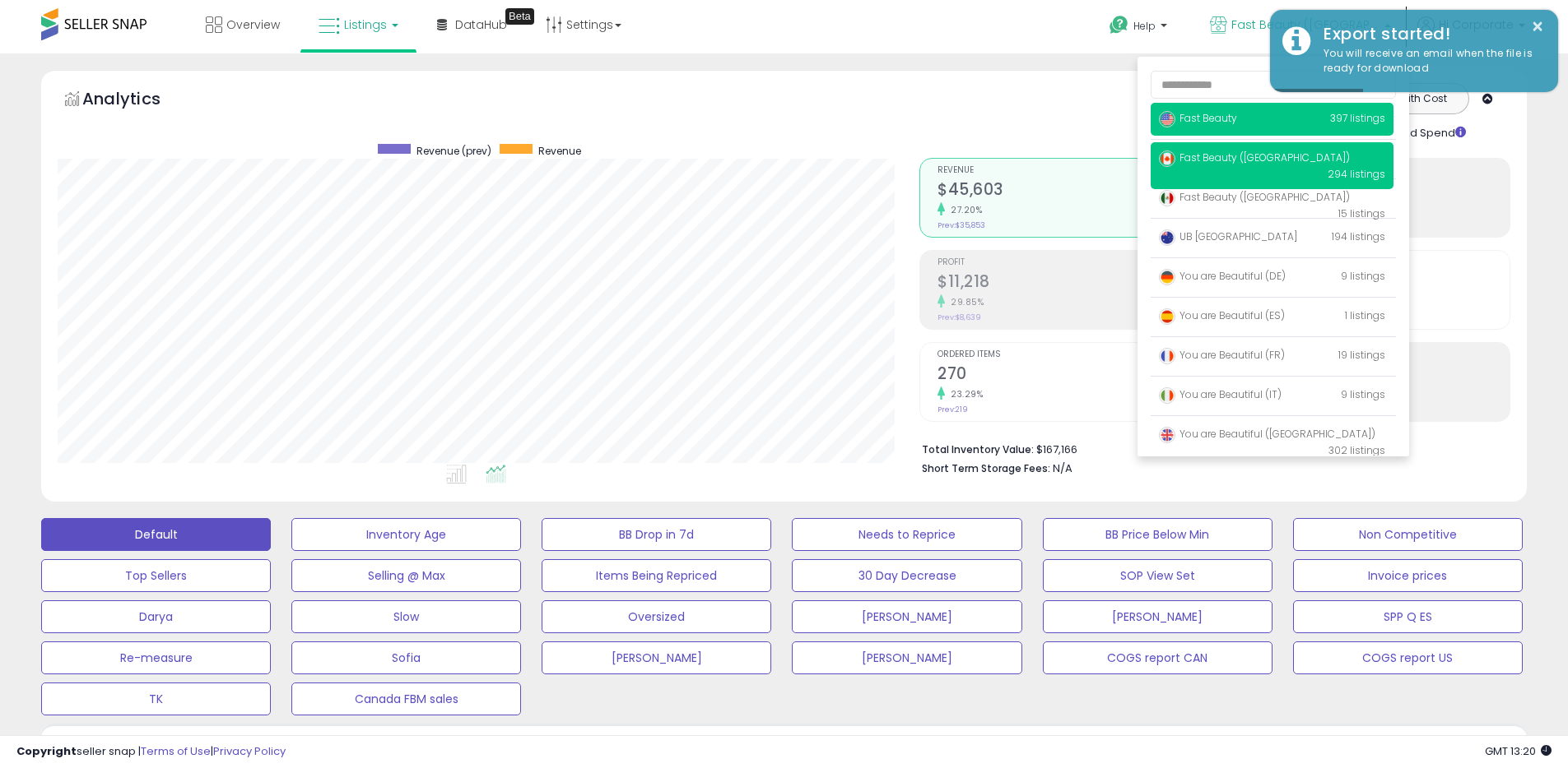
click at [1206, 120] on span "Fast Beauty" at bounding box center [1197, 117] width 78 height 14
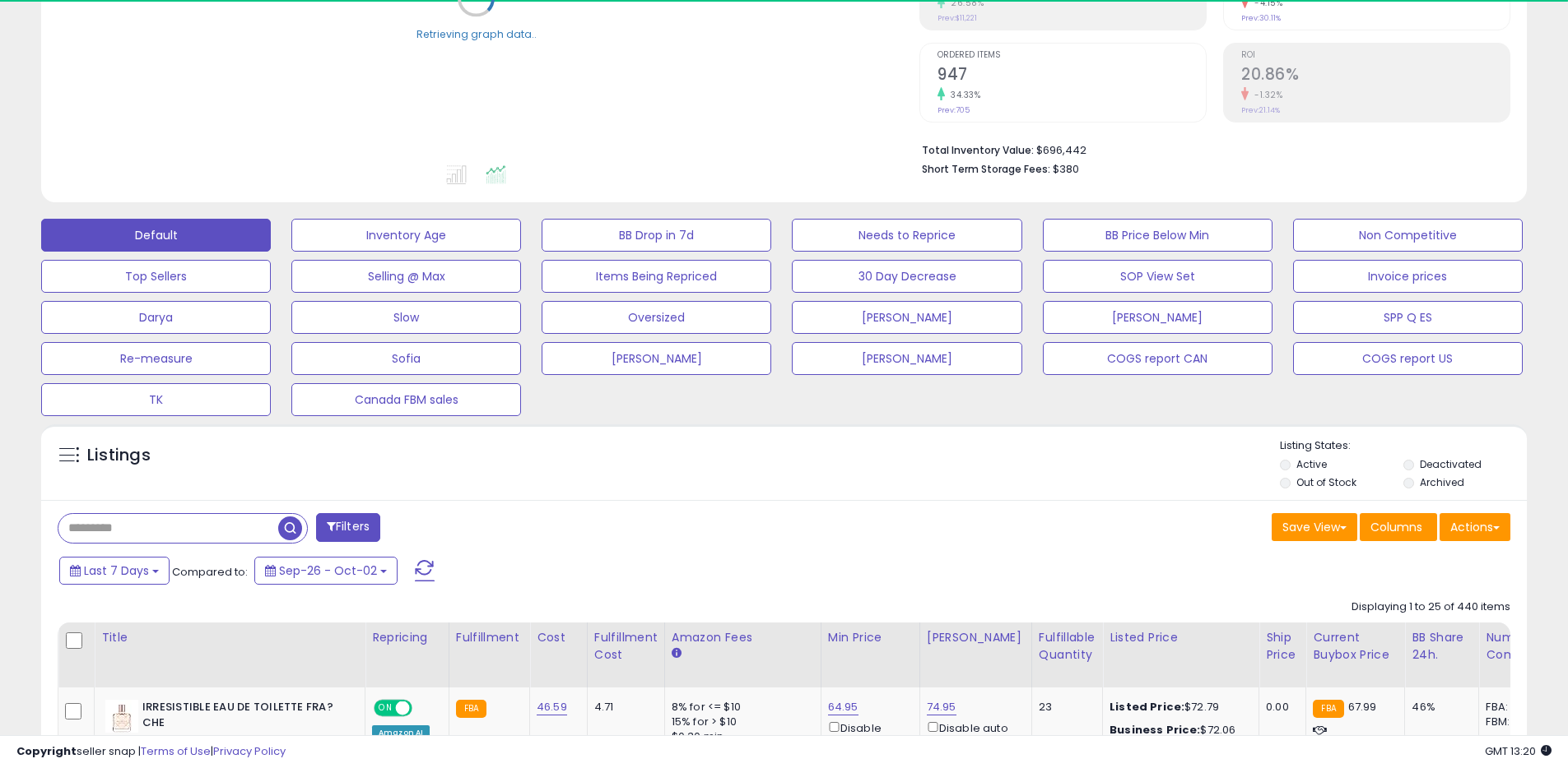
scroll to position [301, 0]
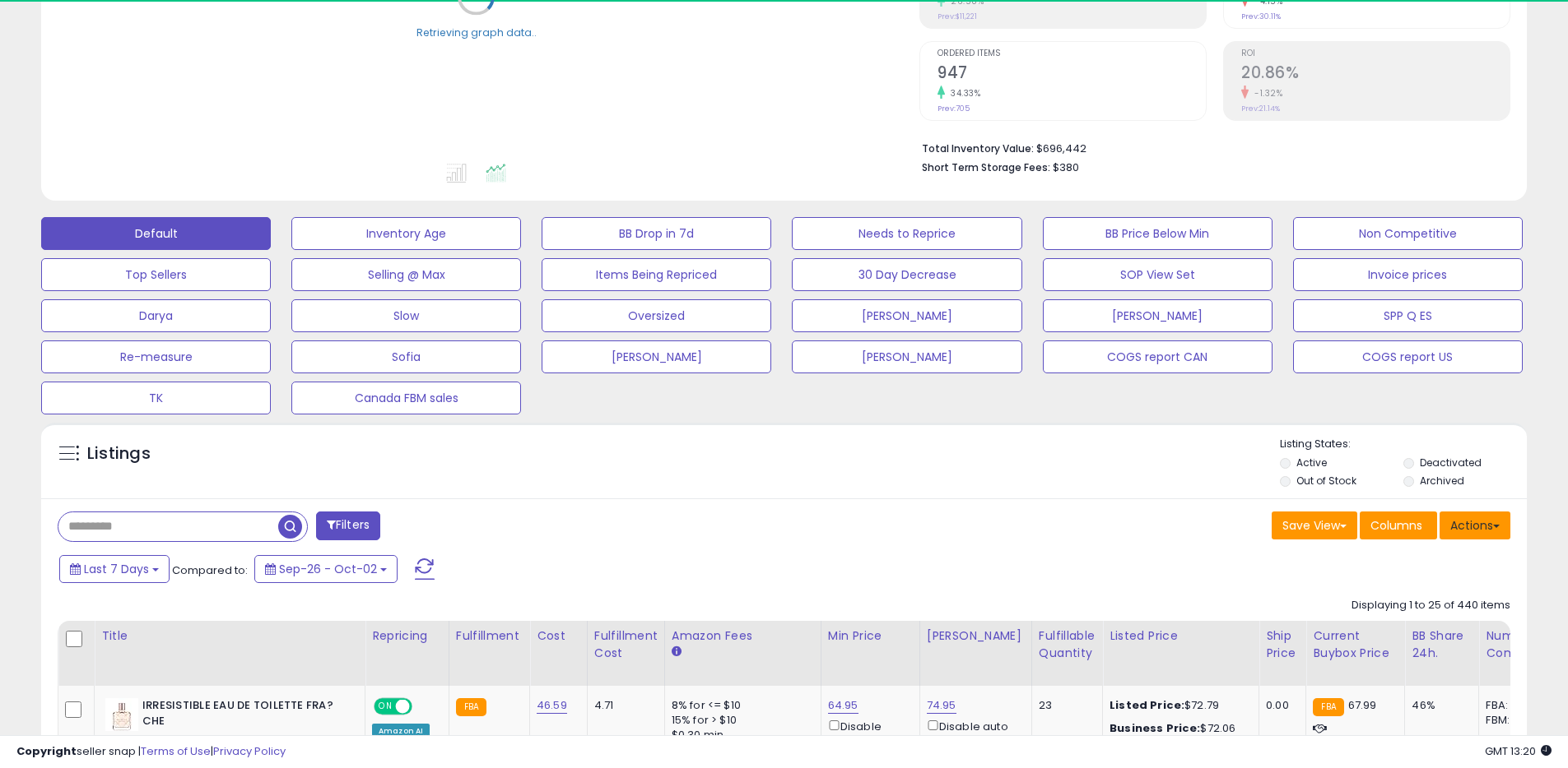
click at [1469, 528] on button "Actions" at bounding box center [1475, 525] width 70 height 28
click at [1366, 631] on link "Export All Columns" at bounding box center [1408, 630] width 180 height 25
